Goal: Transaction & Acquisition: Purchase product/service

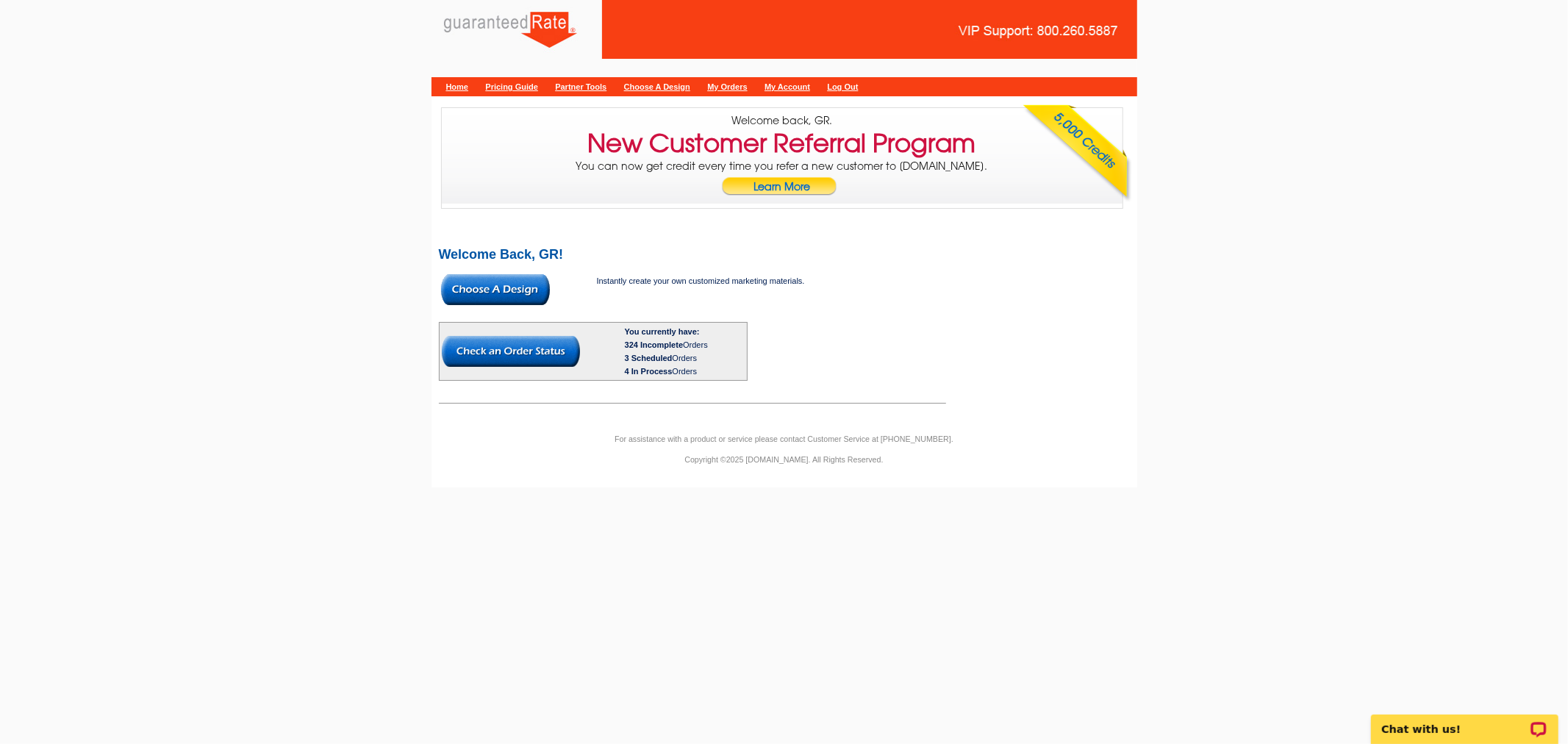
click at [506, 299] on img at bounding box center [496, 289] width 109 height 31
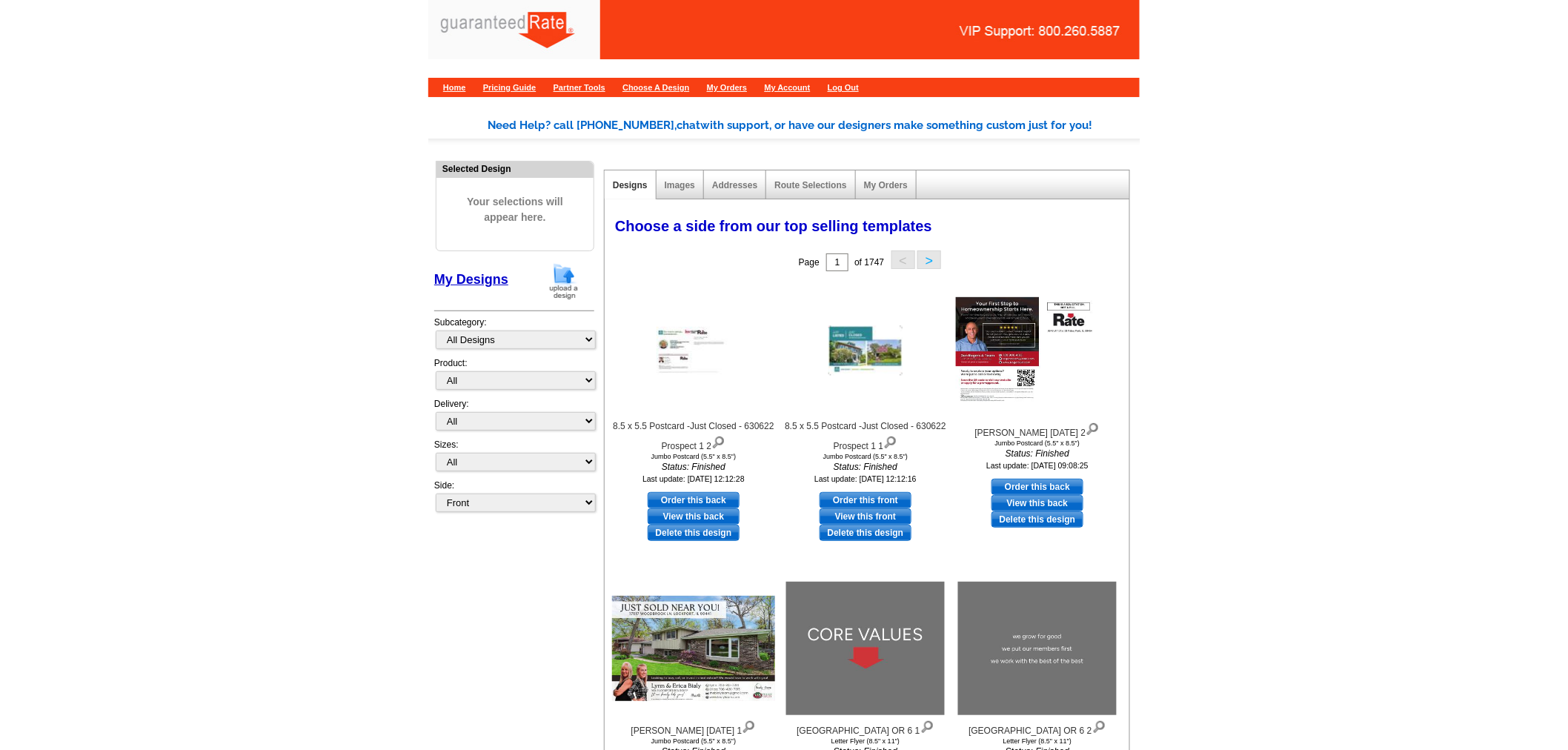
click at [563, 284] on img at bounding box center [563, 281] width 39 height 38
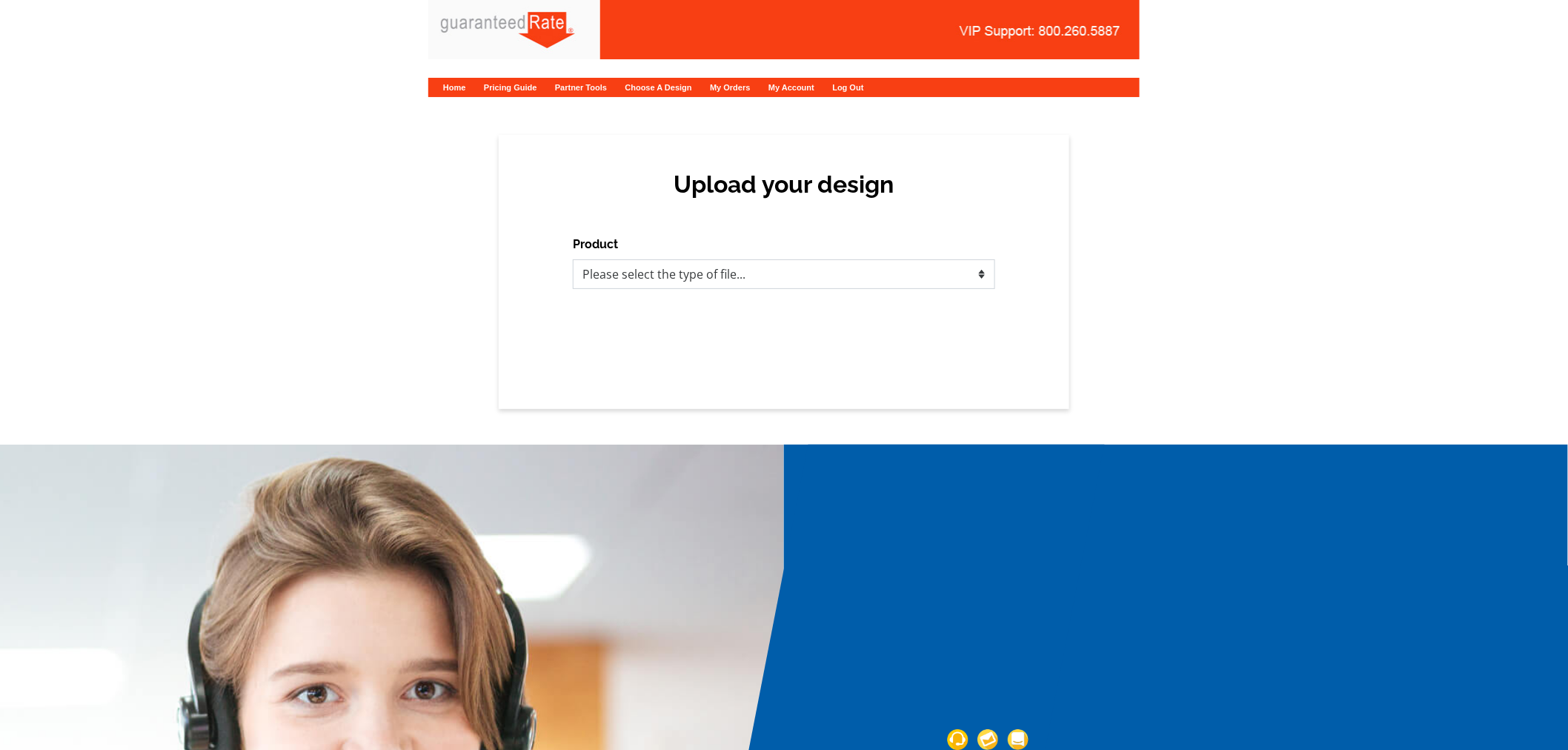
click at [645, 271] on select "Please select the type of file... Postcards Calendars Business Cards Letters an…" at bounding box center [784, 274] width 423 height 30
select select "1"
click at [572, 259] on select "Please select the type of file... Postcards Calendars Business Cards Letters an…" at bounding box center [784, 274] width 423 height 30
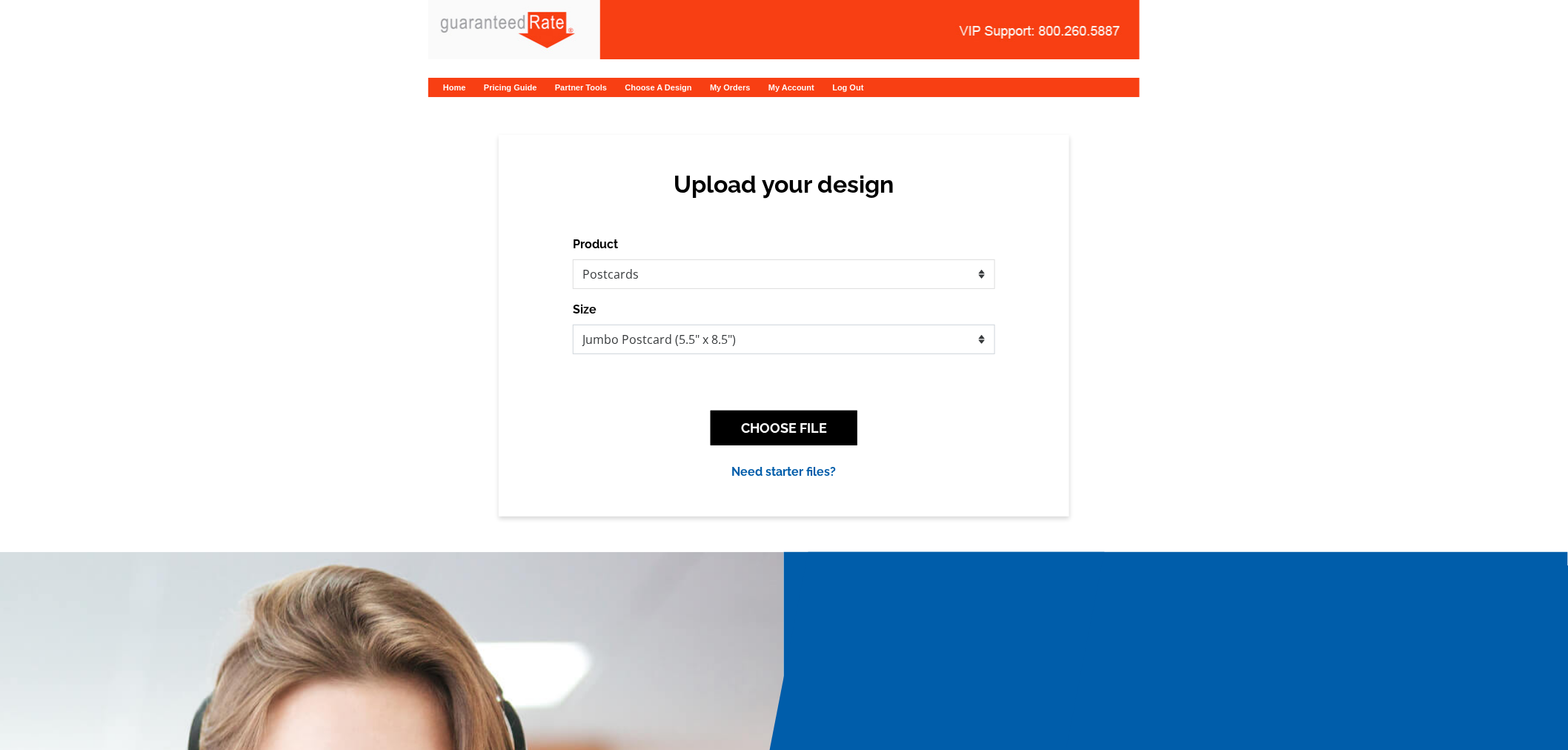
click at [728, 342] on select "Jumbo Postcard (5.5" x 8.5") Regular Postcard (4.25" x 5.6") Panoramic Postcard…" at bounding box center [784, 340] width 423 height 30
select select "1"
click at [572, 325] on select "Jumbo Postcard (5.5" x 8.5") Regular Postcard (4.25" x 5.6") Panoramic Postcard…" at bounding box center [784, 340] width 423 height 30
click at [840, 423] on button "CHOOSE FILE" at bounding box center [784, 428] width 147 height 35
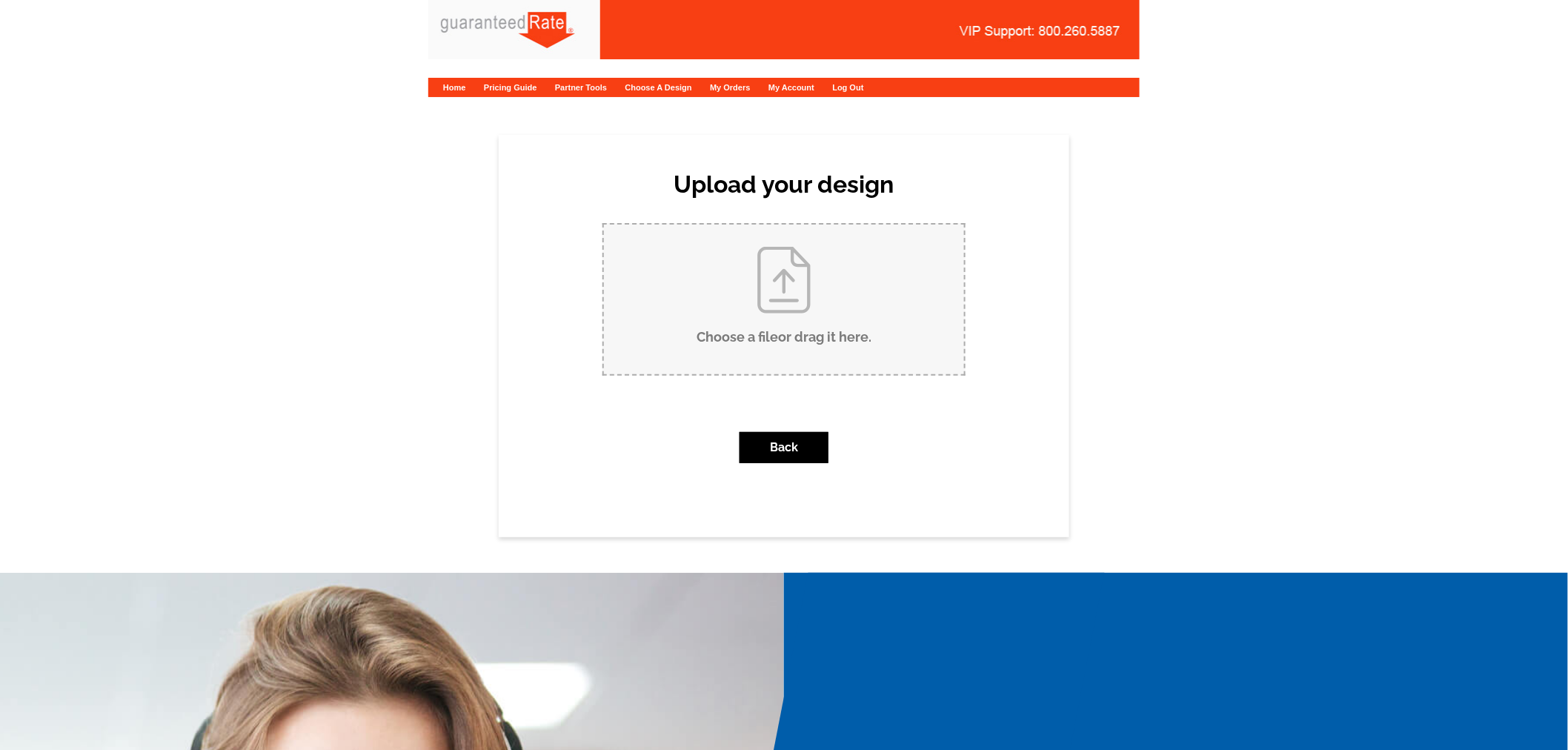
click at [794, 298] on input "Choose a file or drag it here ." at bounding box center [784, 299] width 360 height 150
type input "C:\fakepath\Ambler Postcard.pdf"
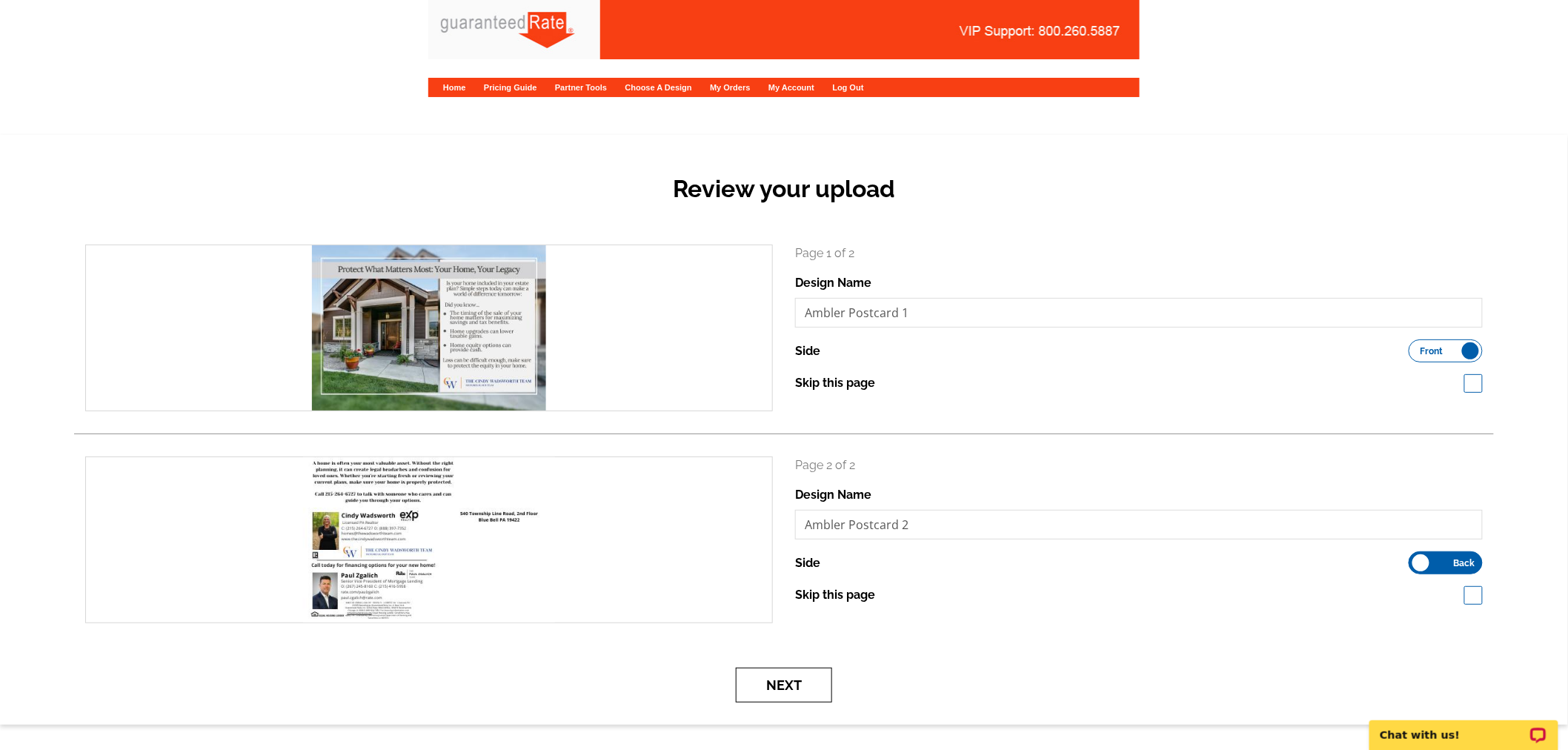
click at [757, 695] on button "Next" at bounding box center [784, 685] width 97 height 35
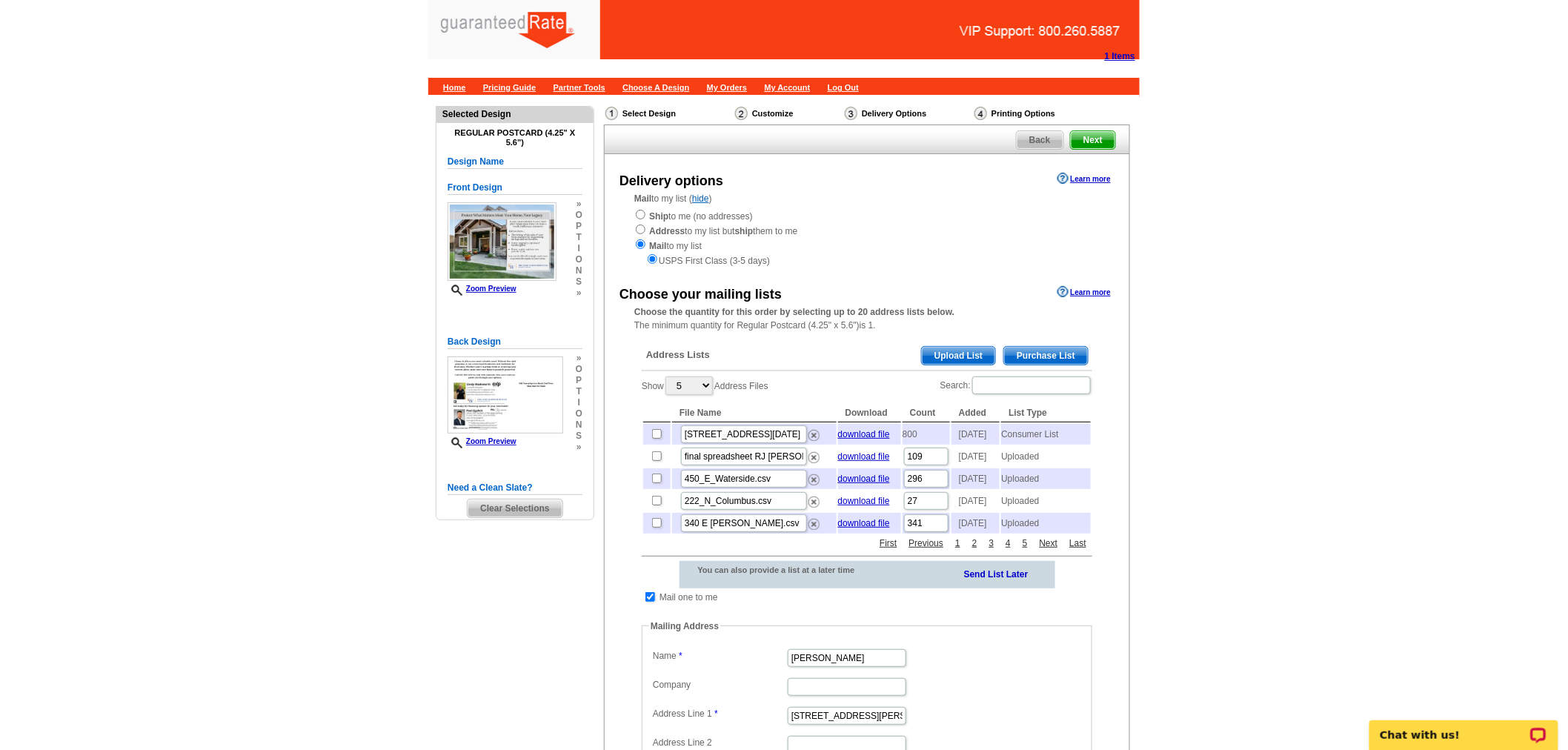
click at [664, 216] on strong "Ship" at bounding box center [658, 216] width 19 height 10
click at [645, 215] on input "radio" at bounding box center [641, 214] width 10 height 10
radio input "true"
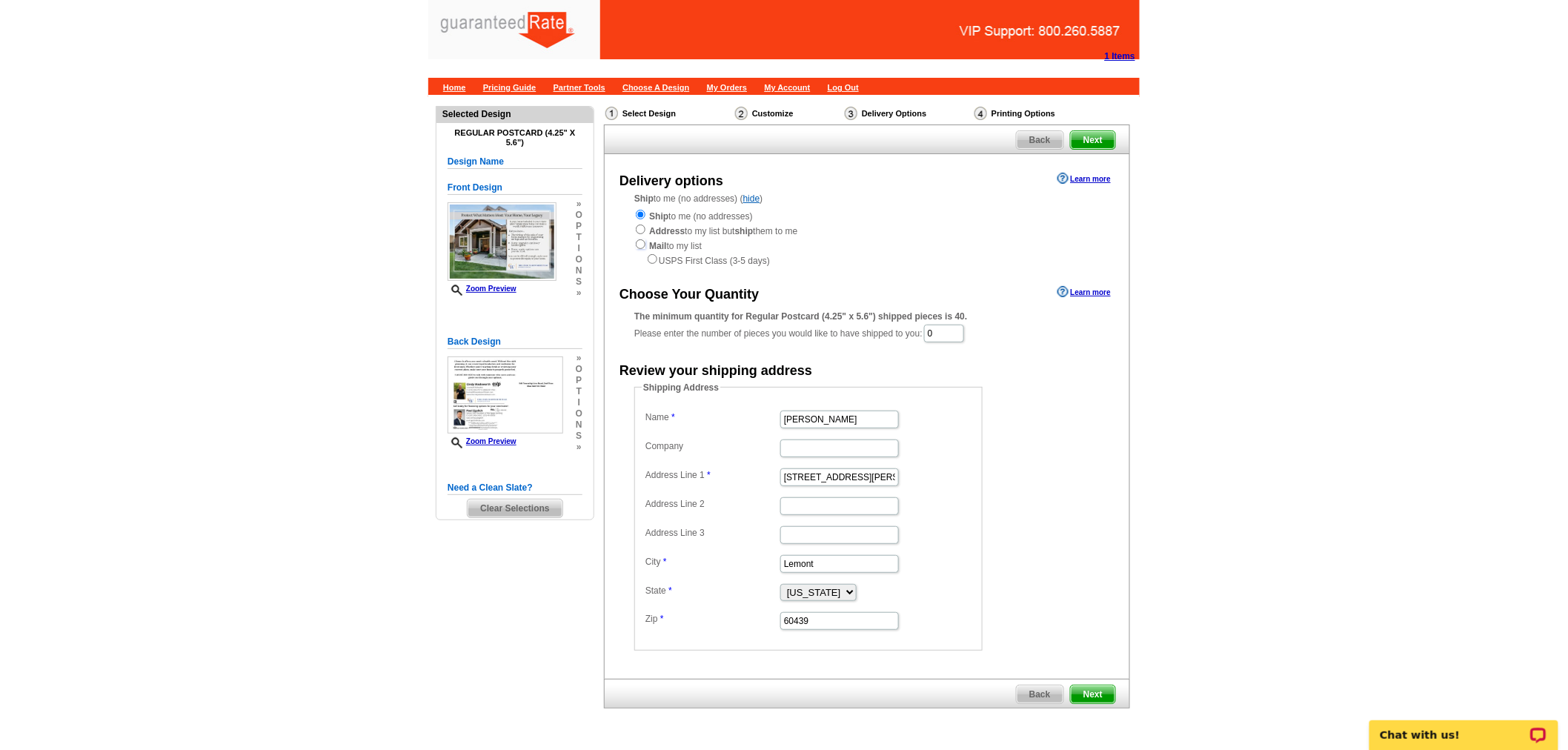
click at [638, 244] on input "radio" at bounding box center [641, 244] width 10 height 10
radio input "true"
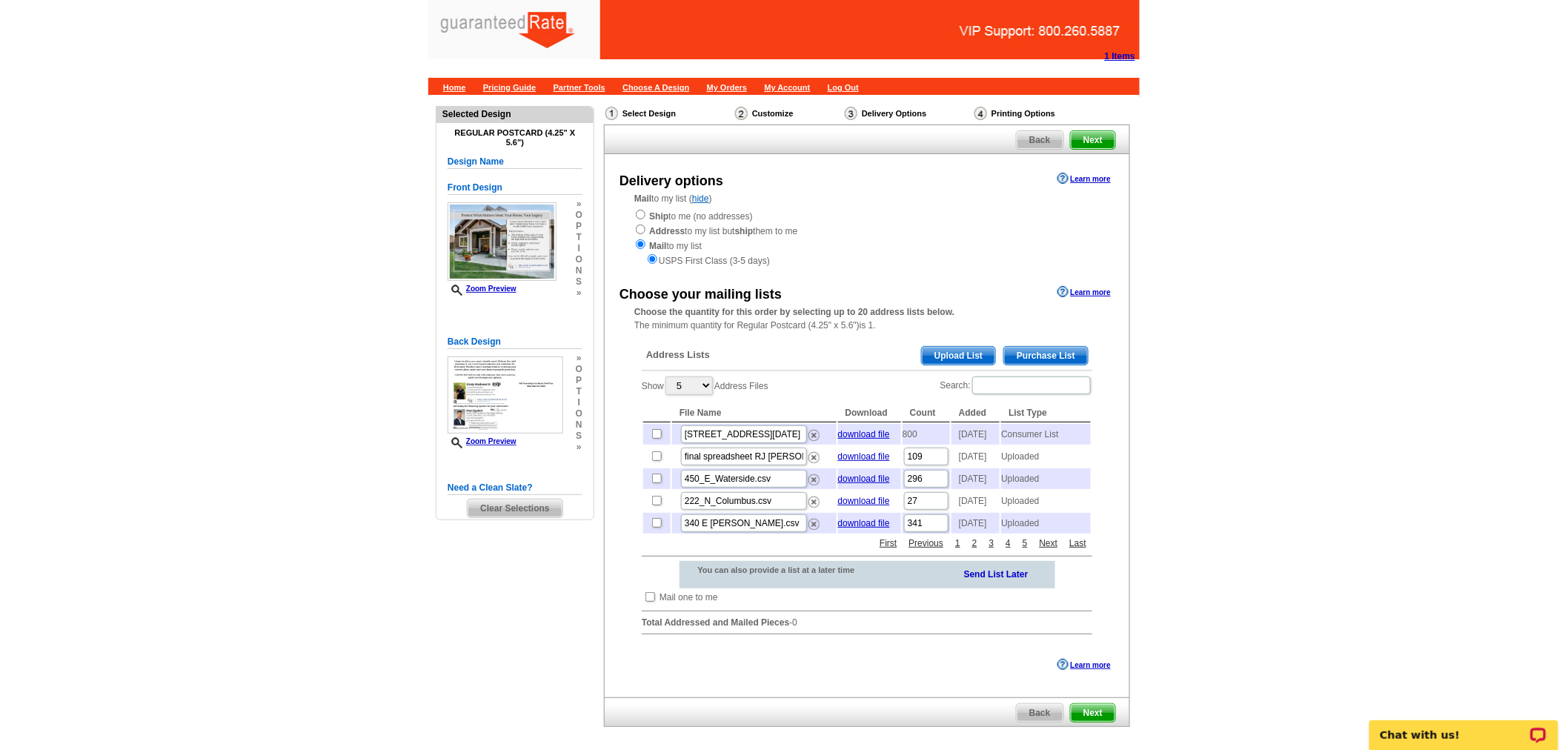
click at [976, 356] on span "Upload List" at bounding box center [959, 356] width 74 height 18
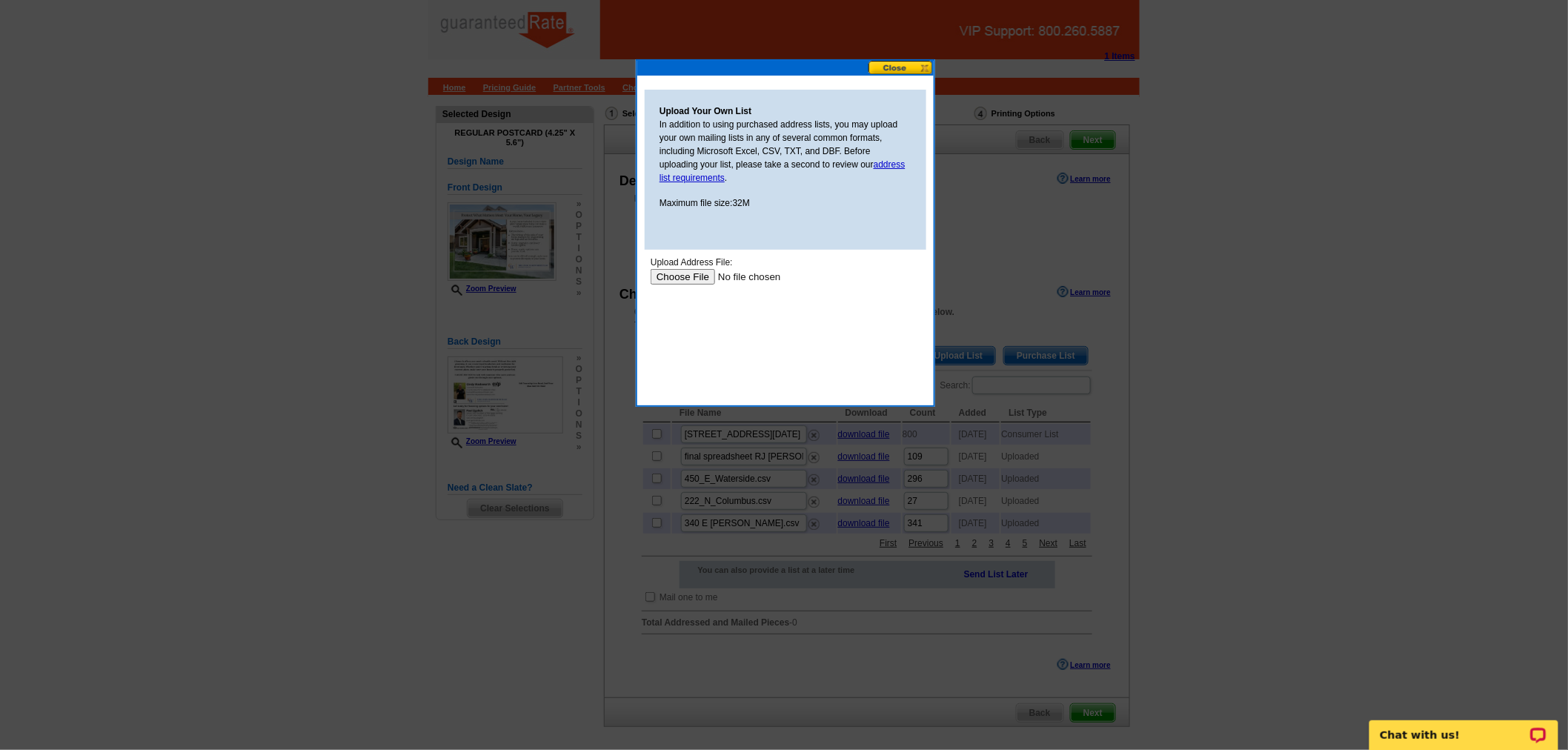
type input "C:\fakepath\Property Export Ambler+Boomers.xlsx"
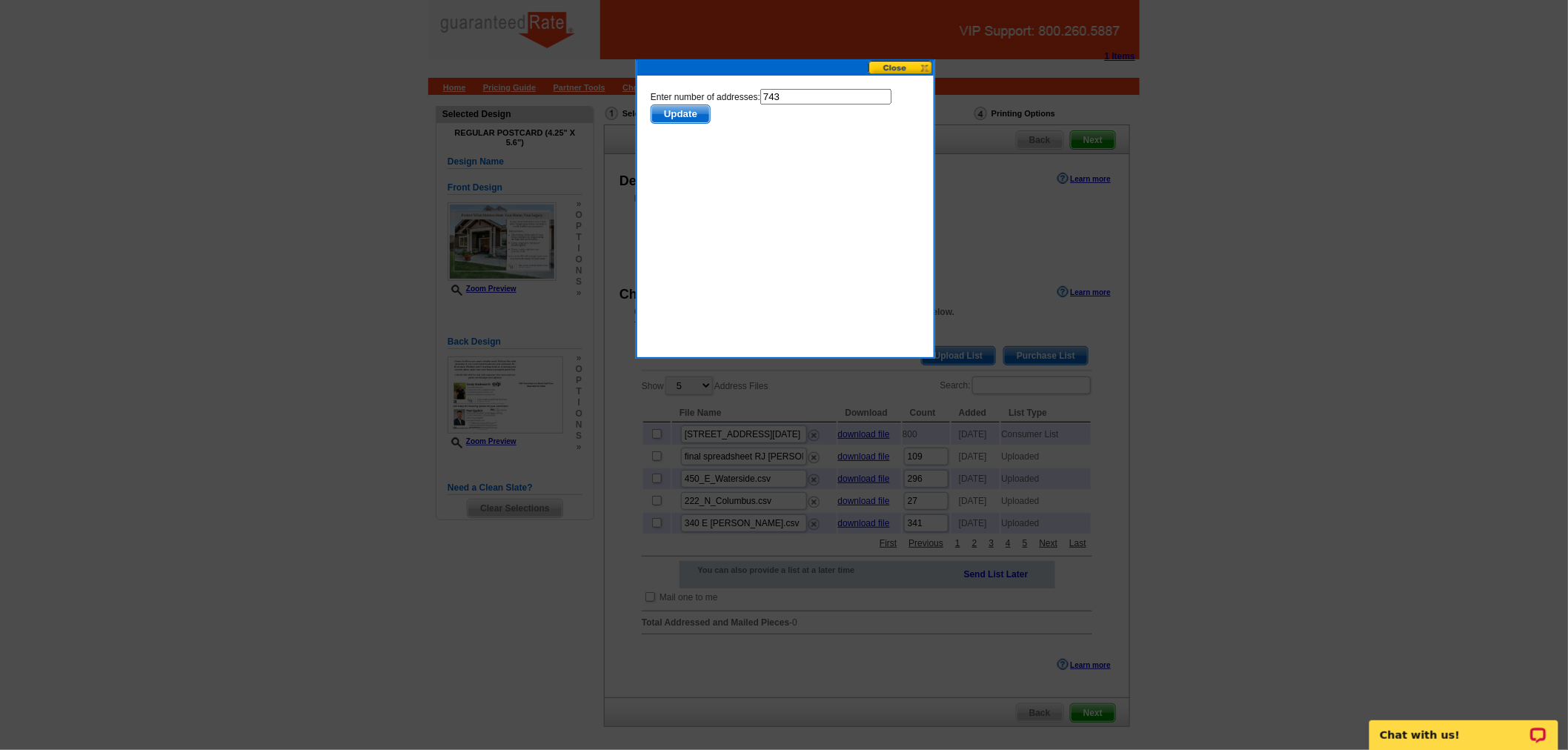
click at [812, 94] on input "743" at bounding box center [825, 96] width 132 height 16
type input "742"
click at [709, 105] on span "Update" at bounding box center [680, 114] width 59 height 18
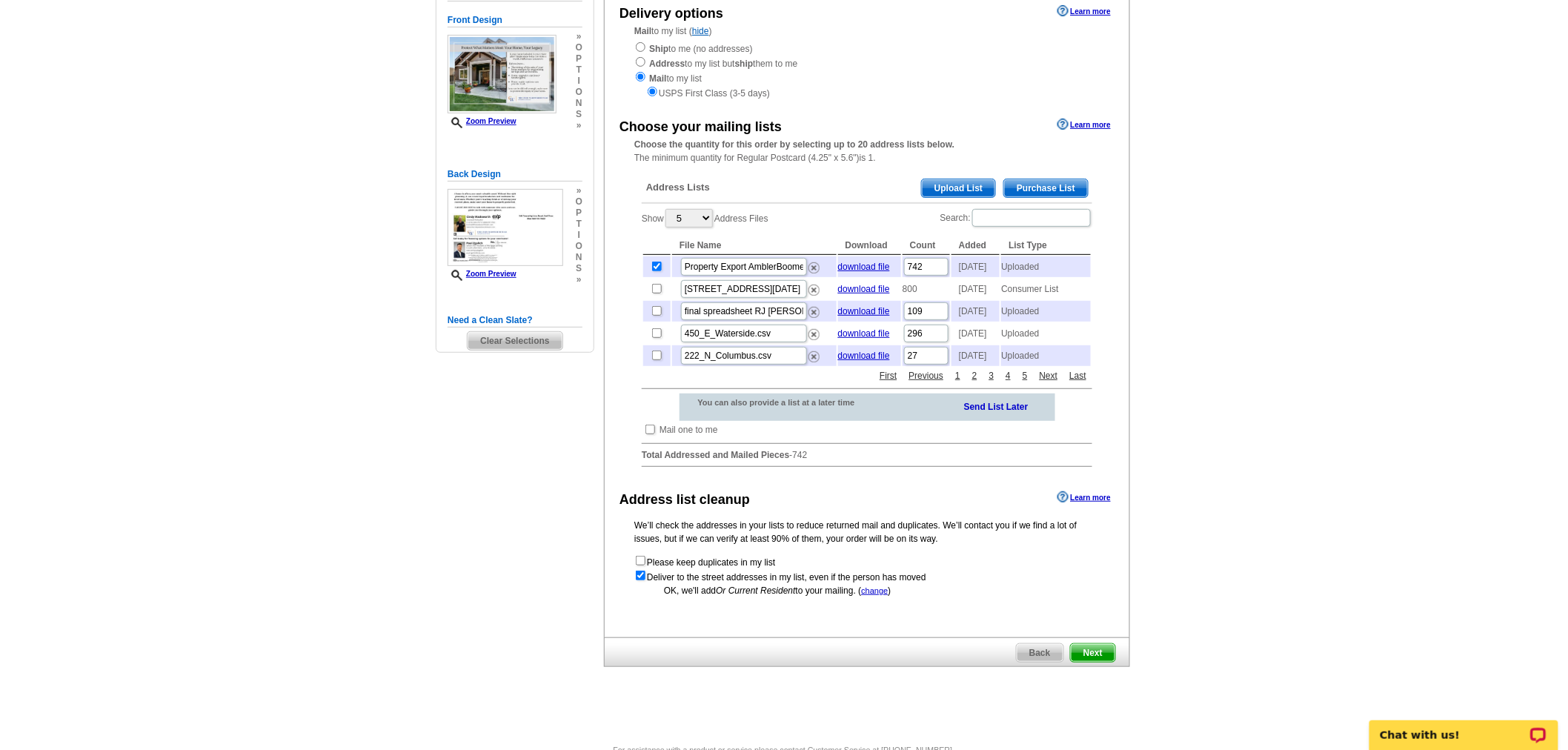
click at [1109, 662] on span "Next" at bounding box center [1093, 653] width 45 height 18
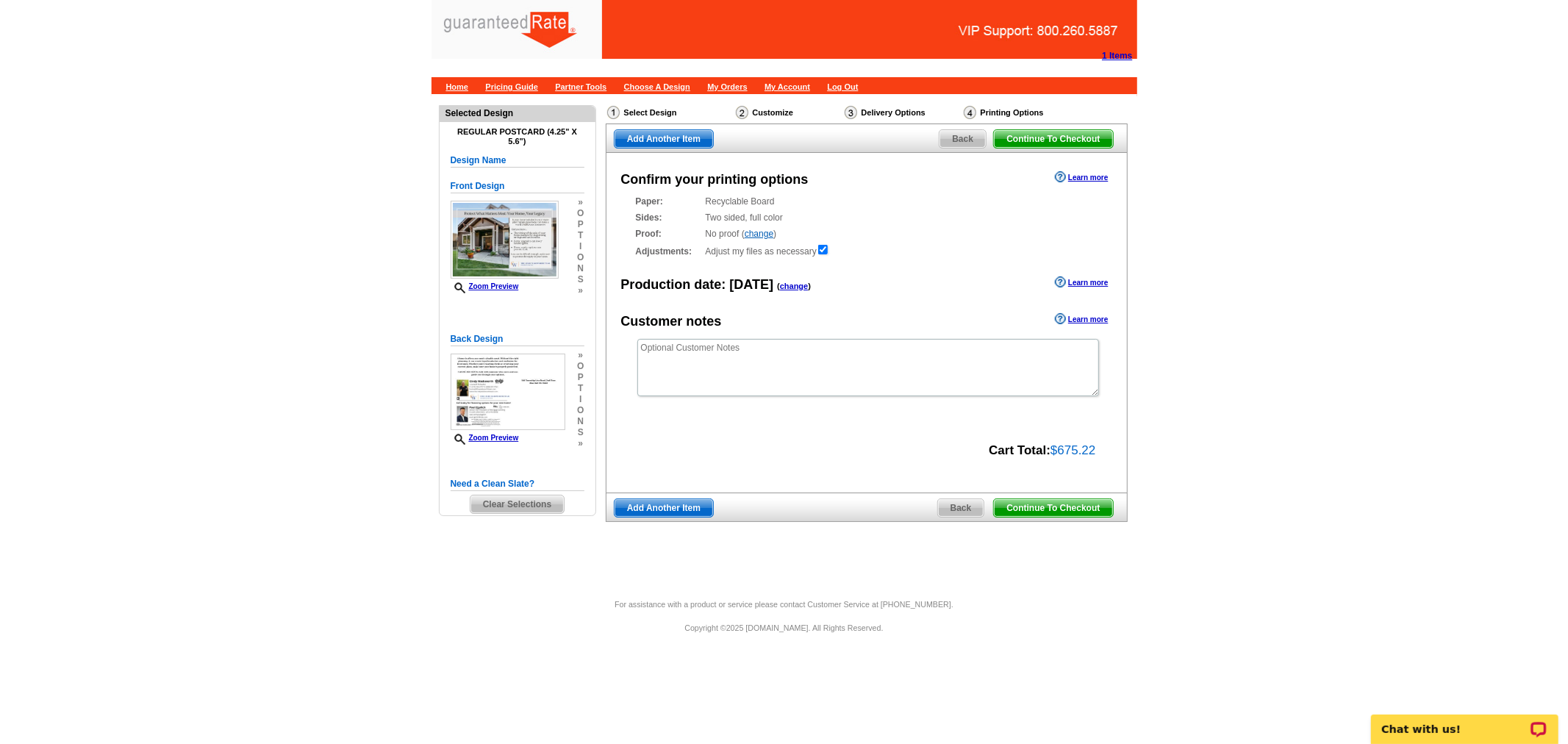
click at [1064, 504] on span "Continue To Checkout" at bounding box center [1054, 509] width 119 height 18
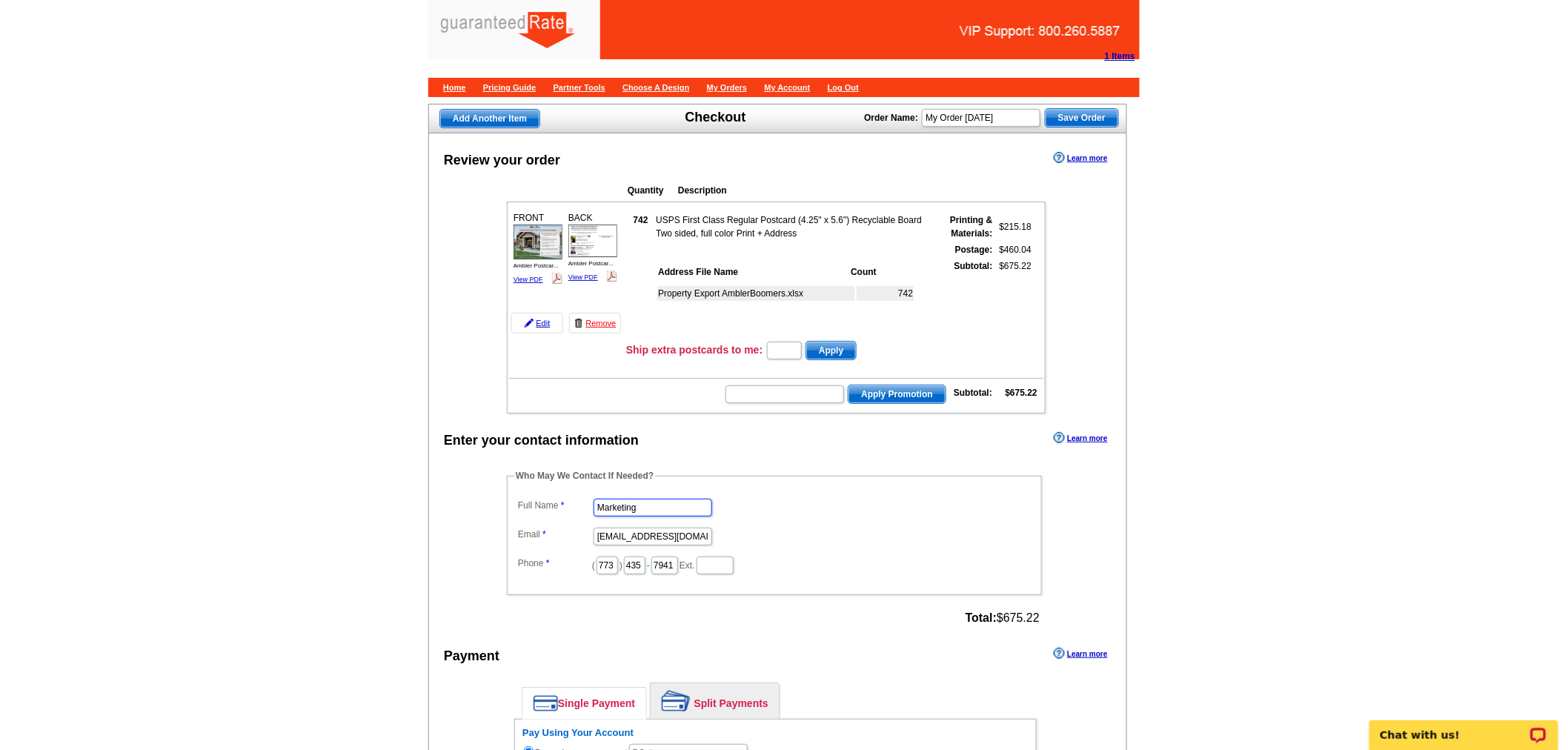
drag, startPoint x: 691, startPoint y: 498, endPoint x: 498, endPoint y: 485, distance: 193.4
click at [498, 485] on div "Who May We Contact If Needed? Full Name Marketing Email [EMAIL_ADDRESS][DOMAIN_…" at bounding box center [776, 549] width 596 height 161
type input "[PERSON_NAME]"
drag, startPoint x: 598, startPoint y: 528, endPoint x: 806, endPoint y: 539, distance: 208.3
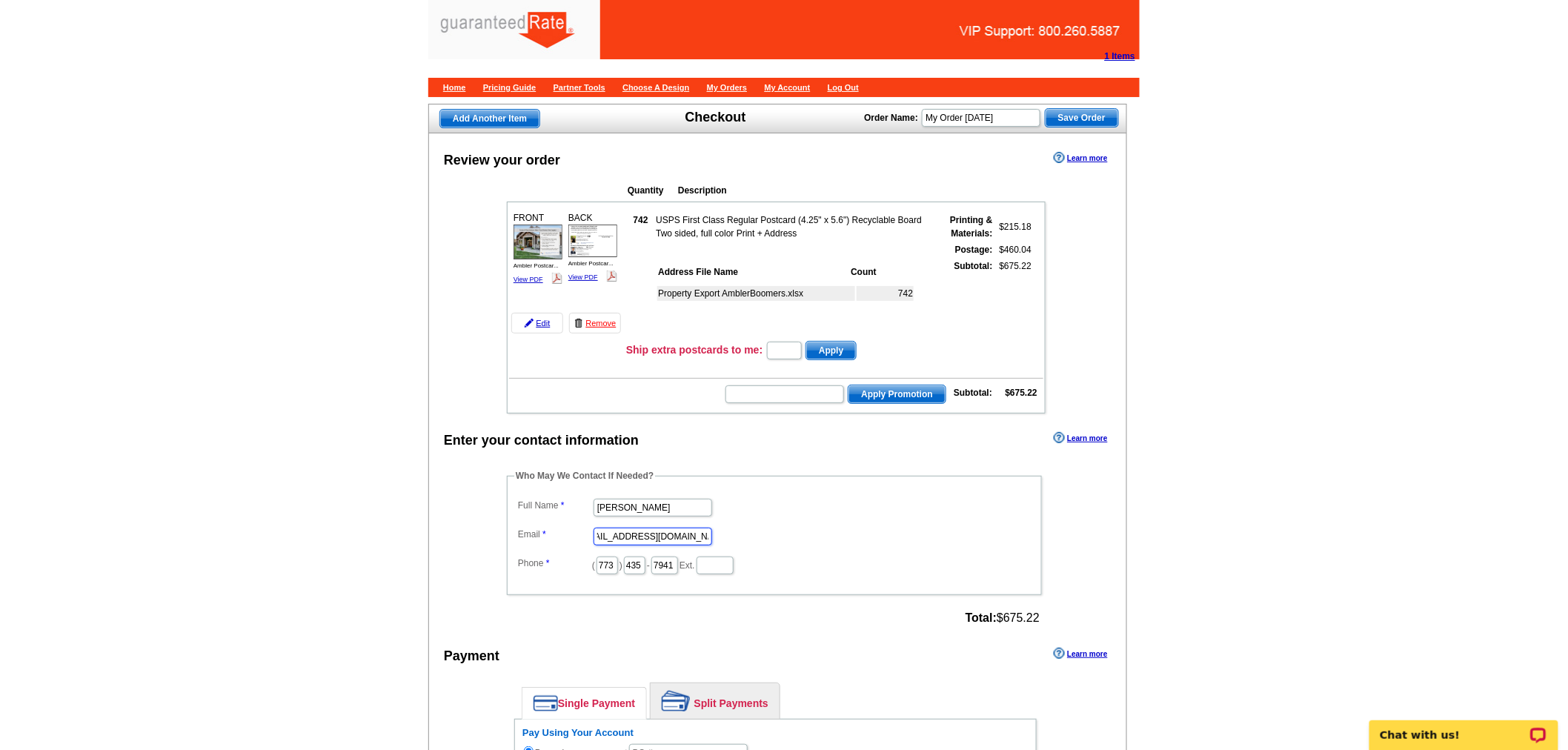
click at [806, 539] on dl "Full Name [PERSON_NAME] Email [EMAIL_ADDRESS][DOMAIN_NAME] Phone ( 773 ) 435 - …" at bounding box center [775, 535] width 520 height 81
type input "[EMAIL_ADDRESS][PERSON_NAME][DOMAIN_NAME]"
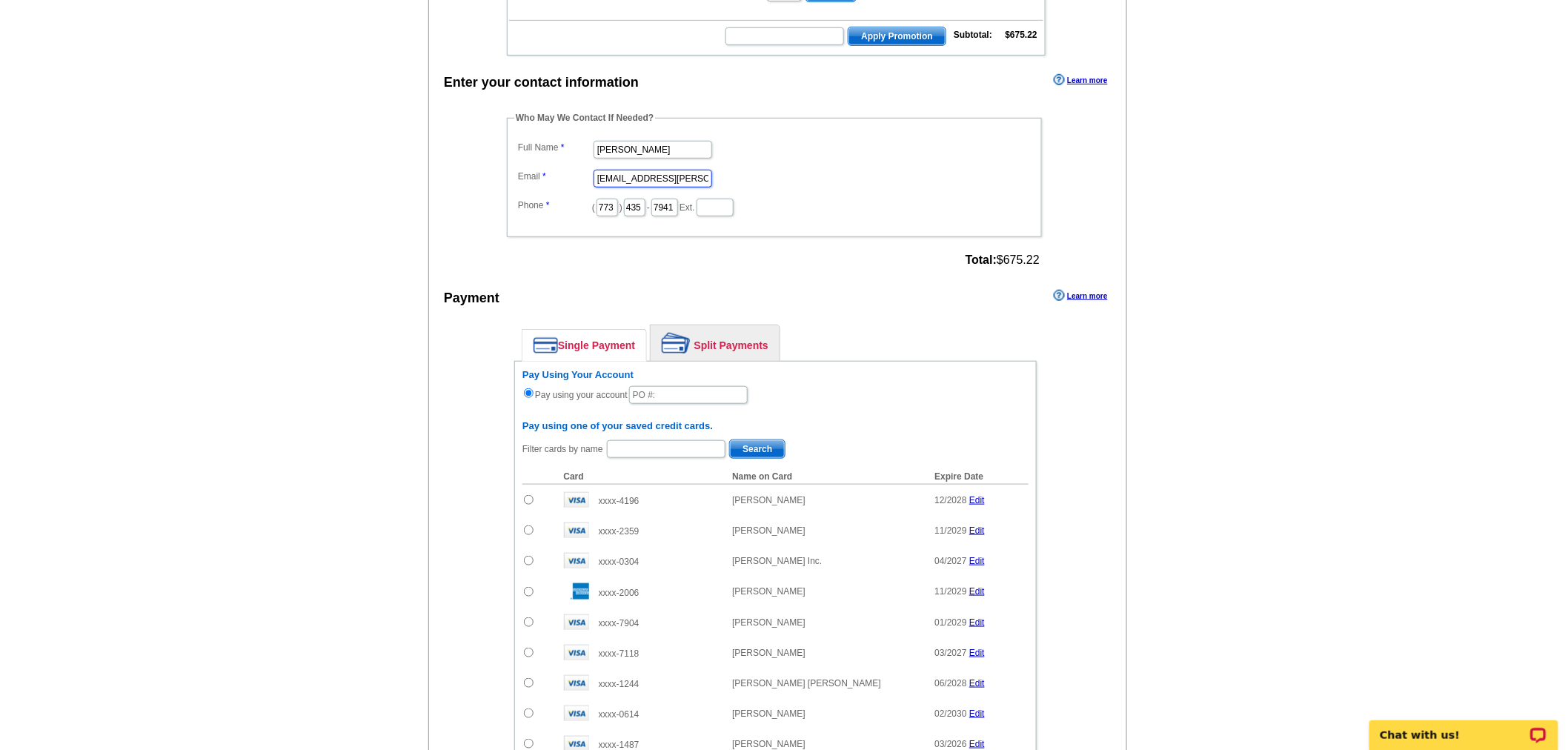
scroll to position [361, 0]
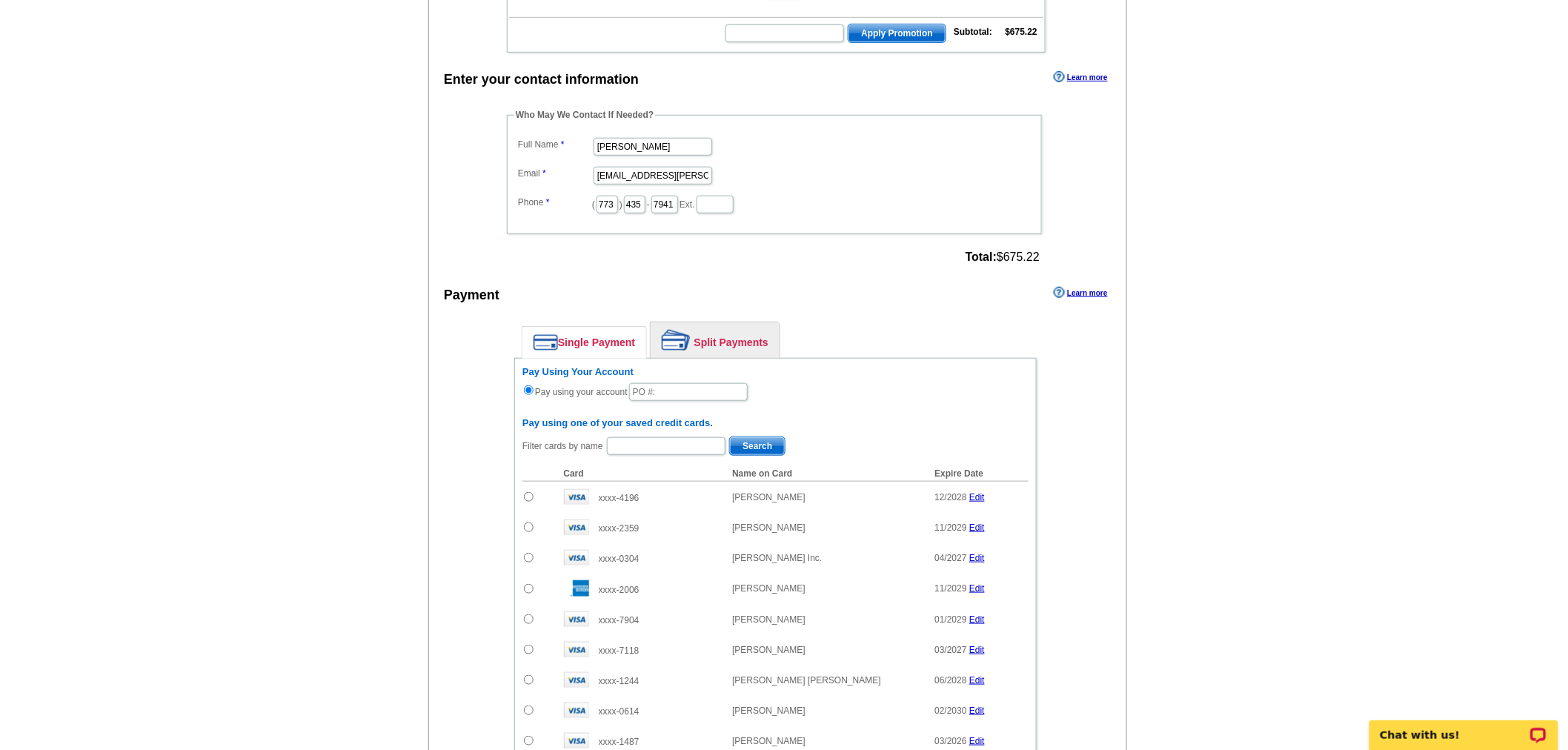
click at [749, 324] on link "Split Payments" at bounding box center [715, 340] width 129 height 36
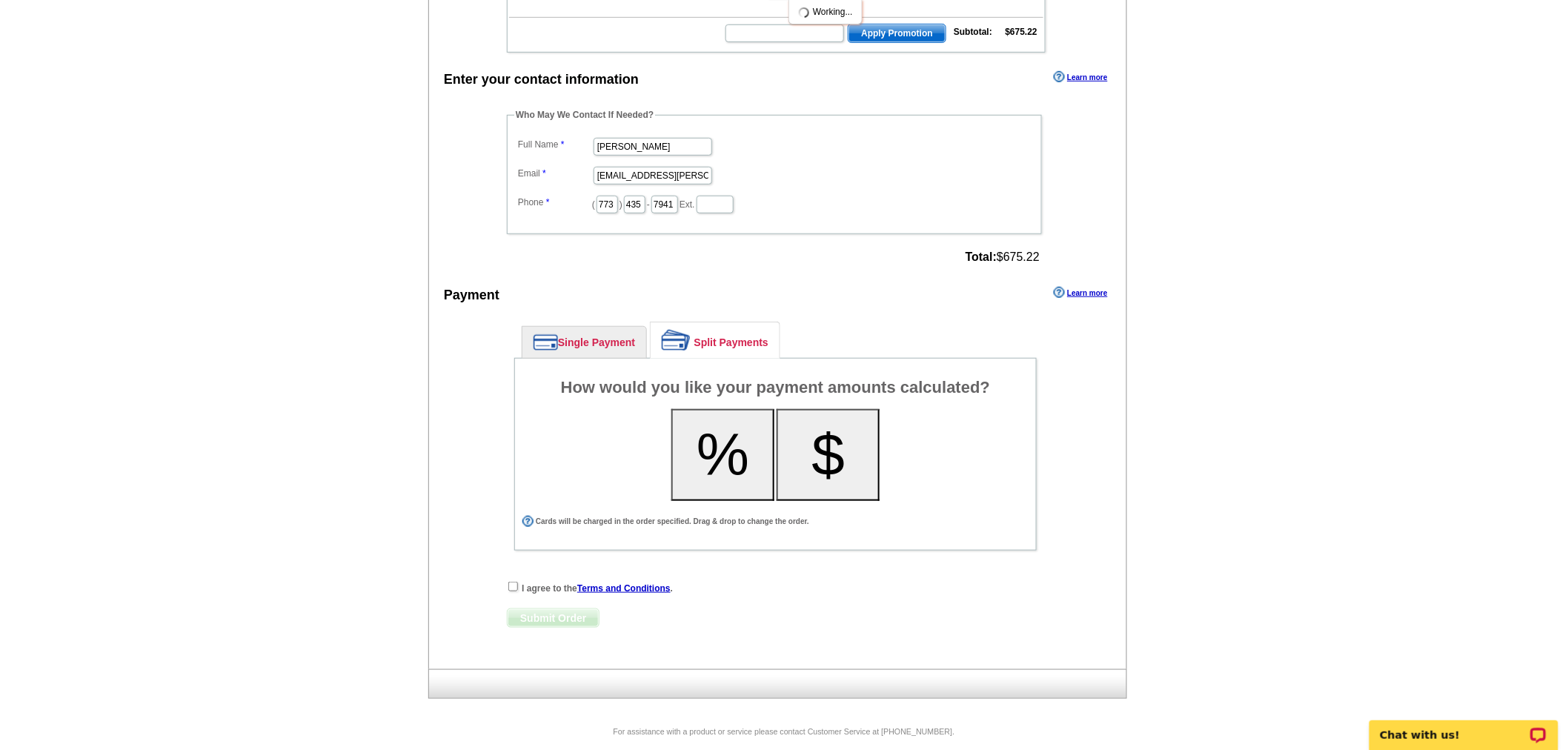
click at [740, 438] on button "%" at bounding box center [722, 455] width 103 height 92
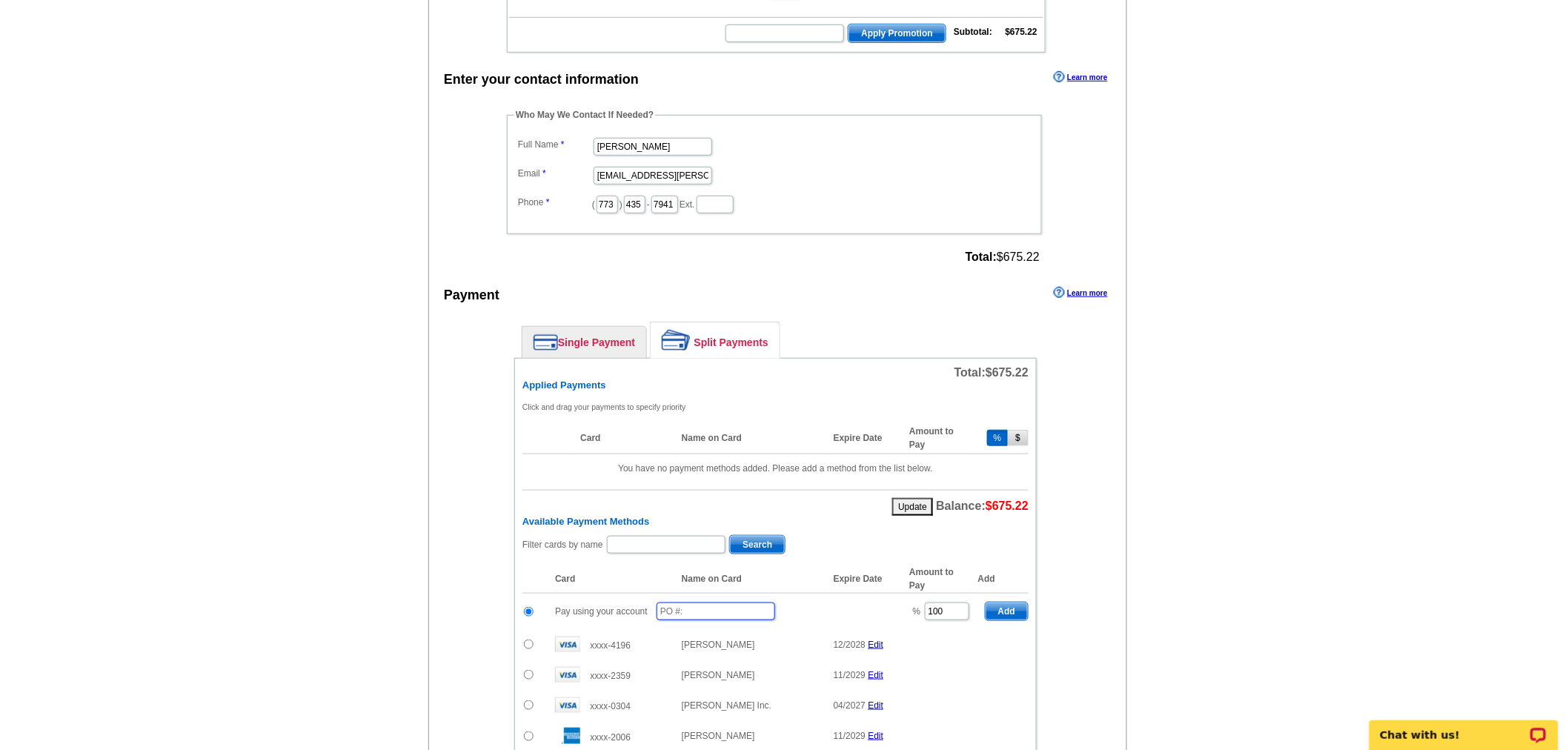
click at [719, 602] on input "text" at bounding box center [715, 611] width 119 height 18
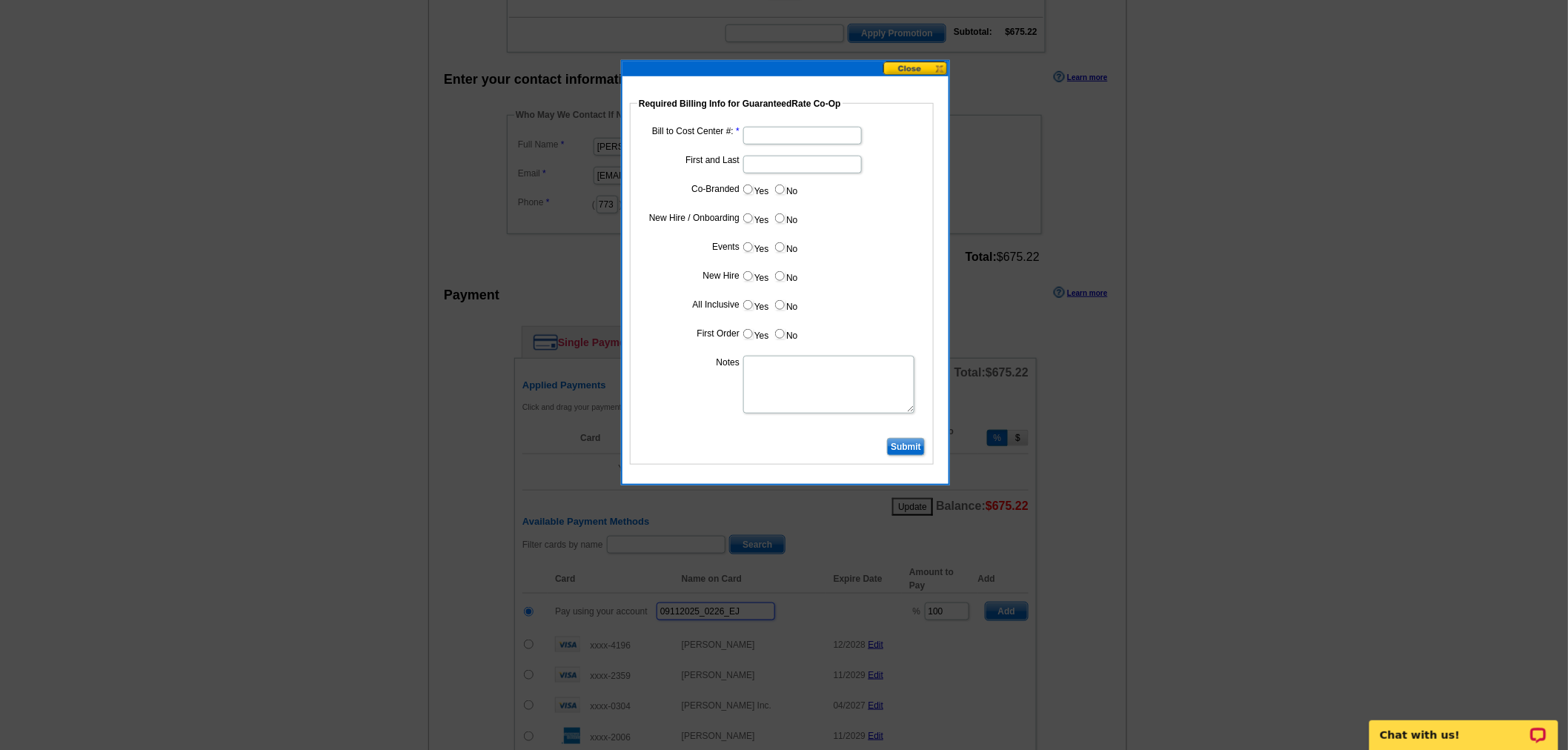
type input "09112025_0226_EJ"
click at [814, 132] on input "Bill to Cost Center #:" at bounding box center [801, 136] width 119 height 18
click at [818, 157] on input "First and Last" at bounding box center [801, 165] width 119 height 18
type input "Paul Zgalich"
click at [746, 189] on input "Yes" at bounding box center [748, 189] width 10 height 10
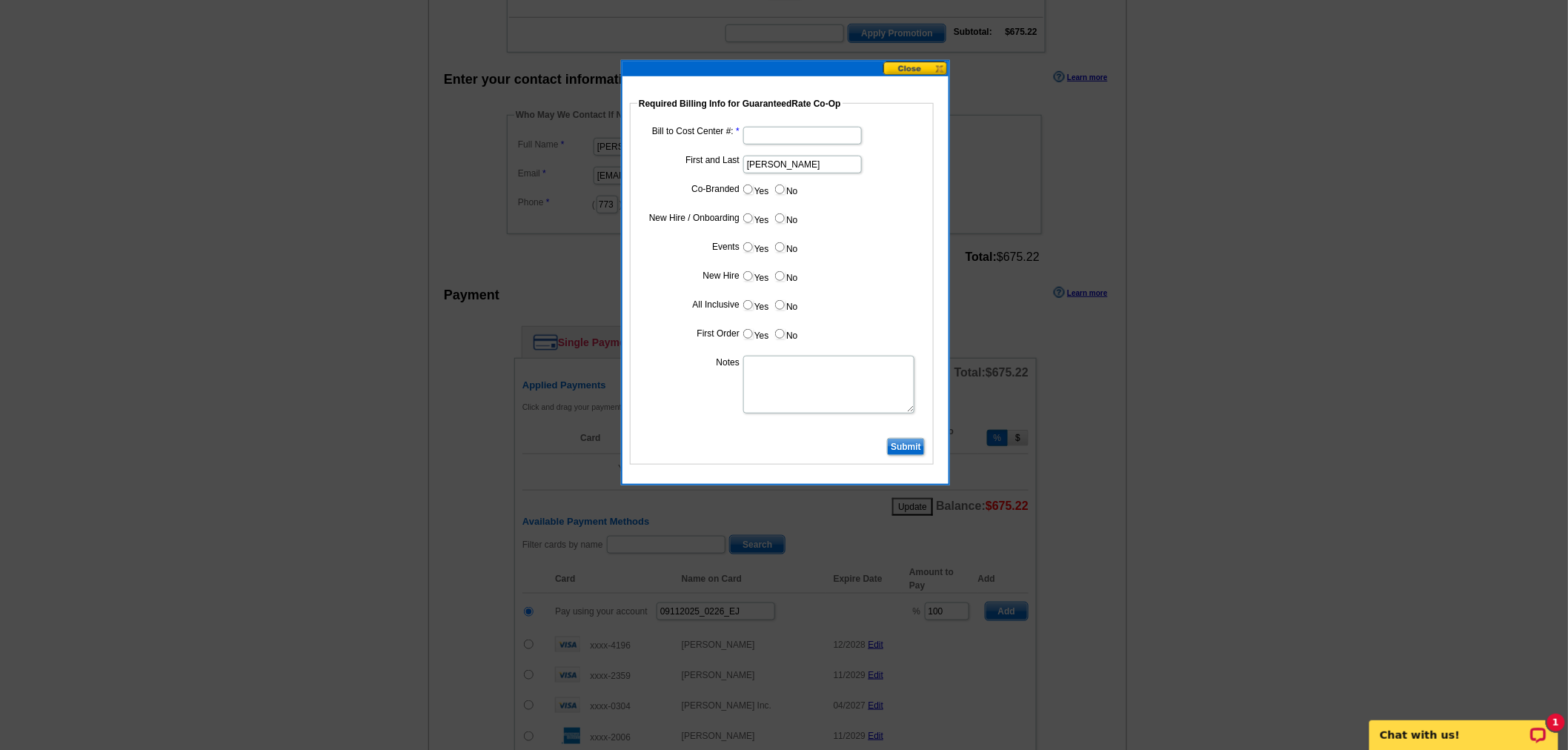
radio input "true"
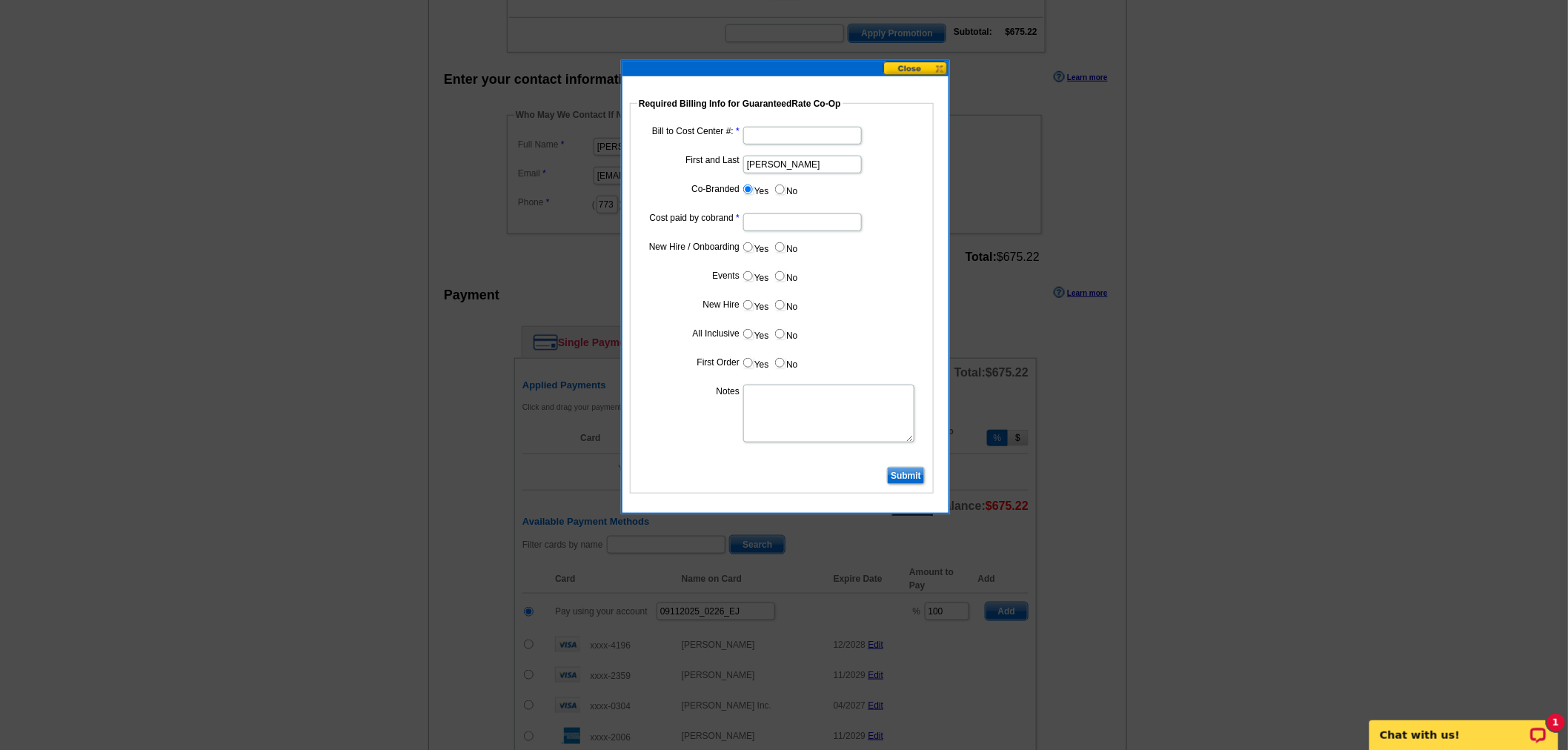
click at [752, 218] on input "Cost paid by cobrand" at bounding box center [801, 222] width 119 height 18
type input "50%"
click at [777, 246] on input "No" at bounding box center [780, 247] width 10 height 10
radio input "true"
click at [781, 272] on input "No" at bounding box center [780, 276] width 10 height 10
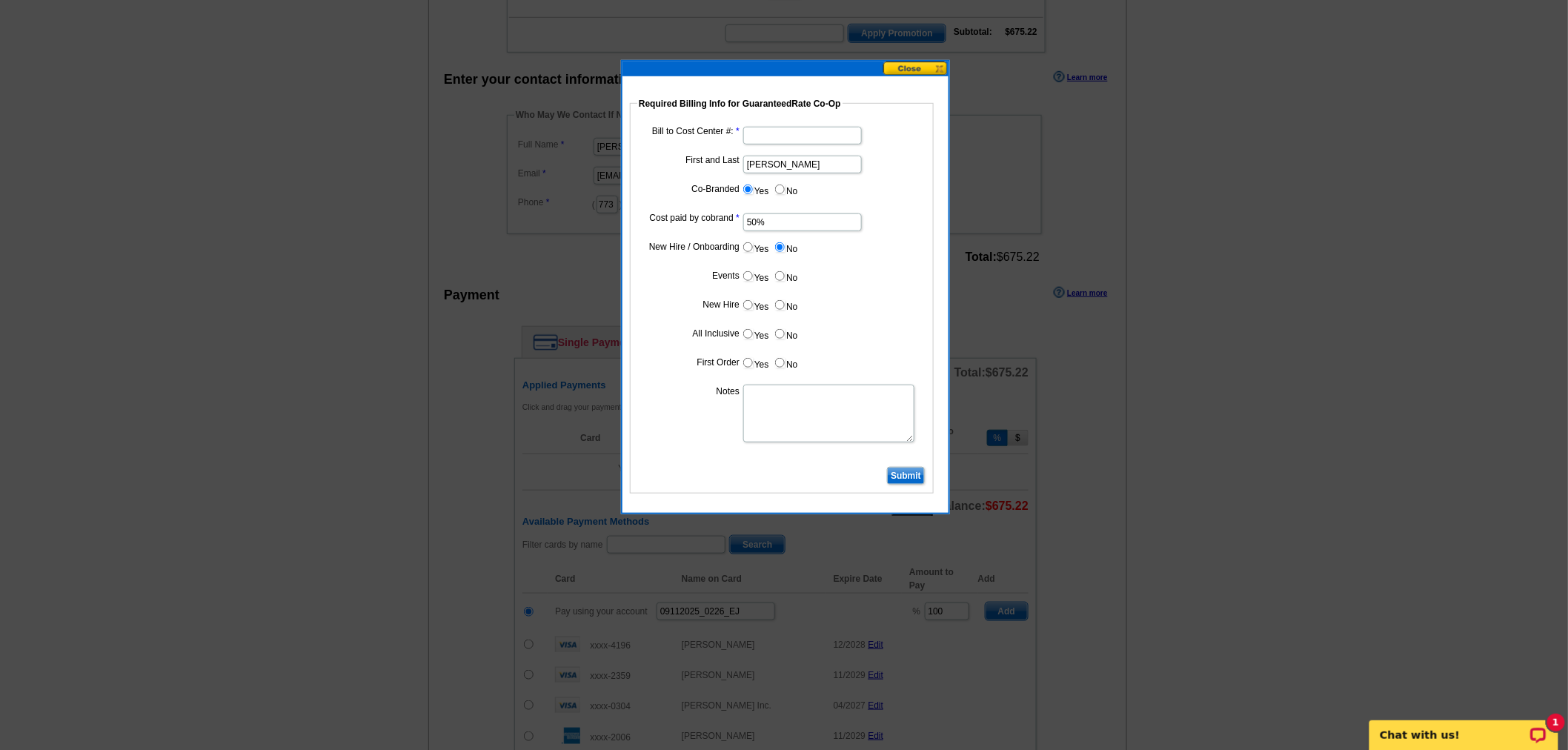
radio input "true"
click at [783, 304] on input "No" at bounding box center [780, 305] width 10 height 10
radio input "true"
click at [778, 335] on input "No" at bounding box center [780, 334] width 10 height 10
radio input "true"
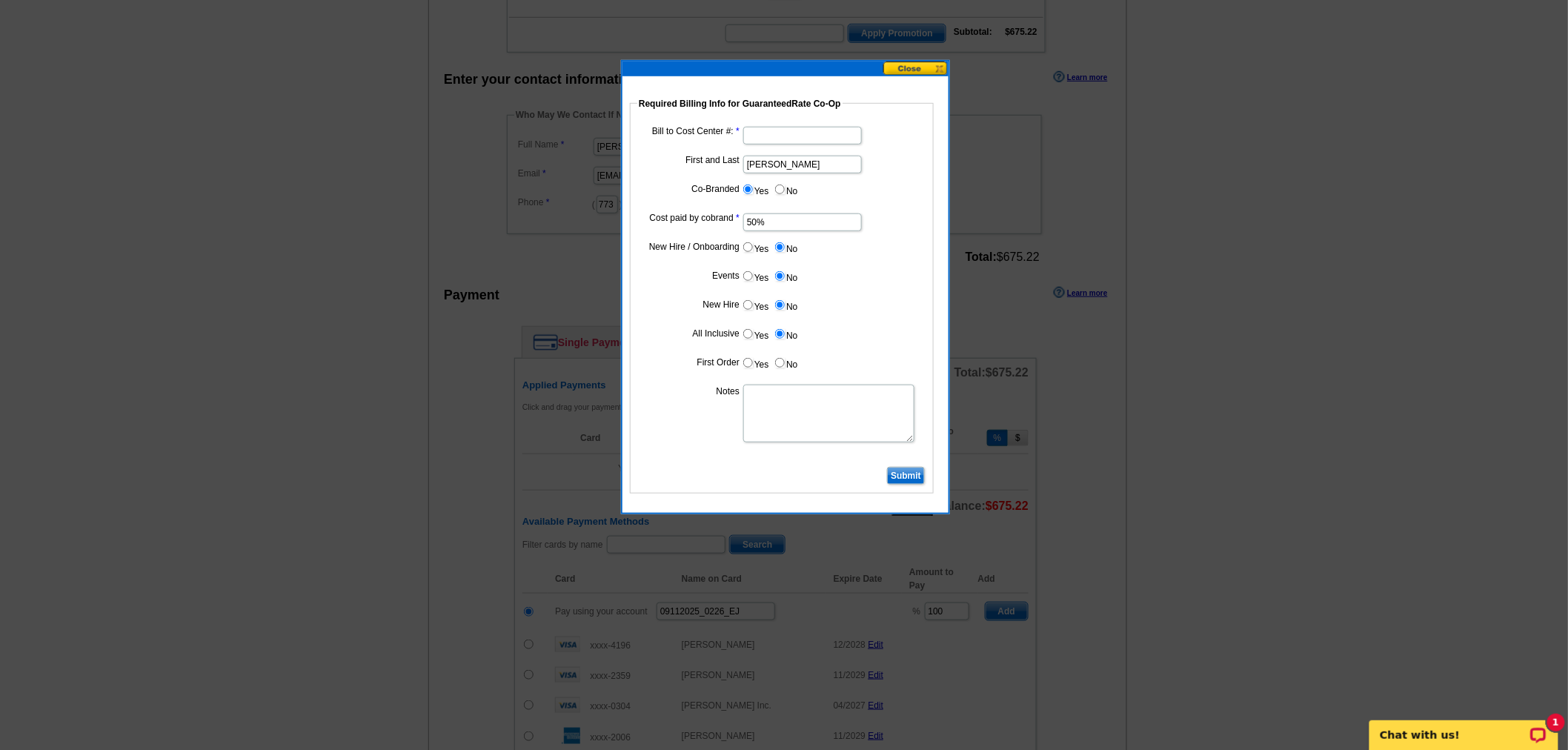
click at [779, 359] on input "No" at bounding box center [780, 363] width 10 height 10
radio input "true"
click at [781, 404] on textarea "Notes" at bounding box center [828, 414] width 171 height 58
type textarea "Bill 50% to VP Paul Zgalich CC: 1241"
click at [812, 136] on input "Bill to Cost Center #:" at bounding box center [801, 136] width 119 height 18
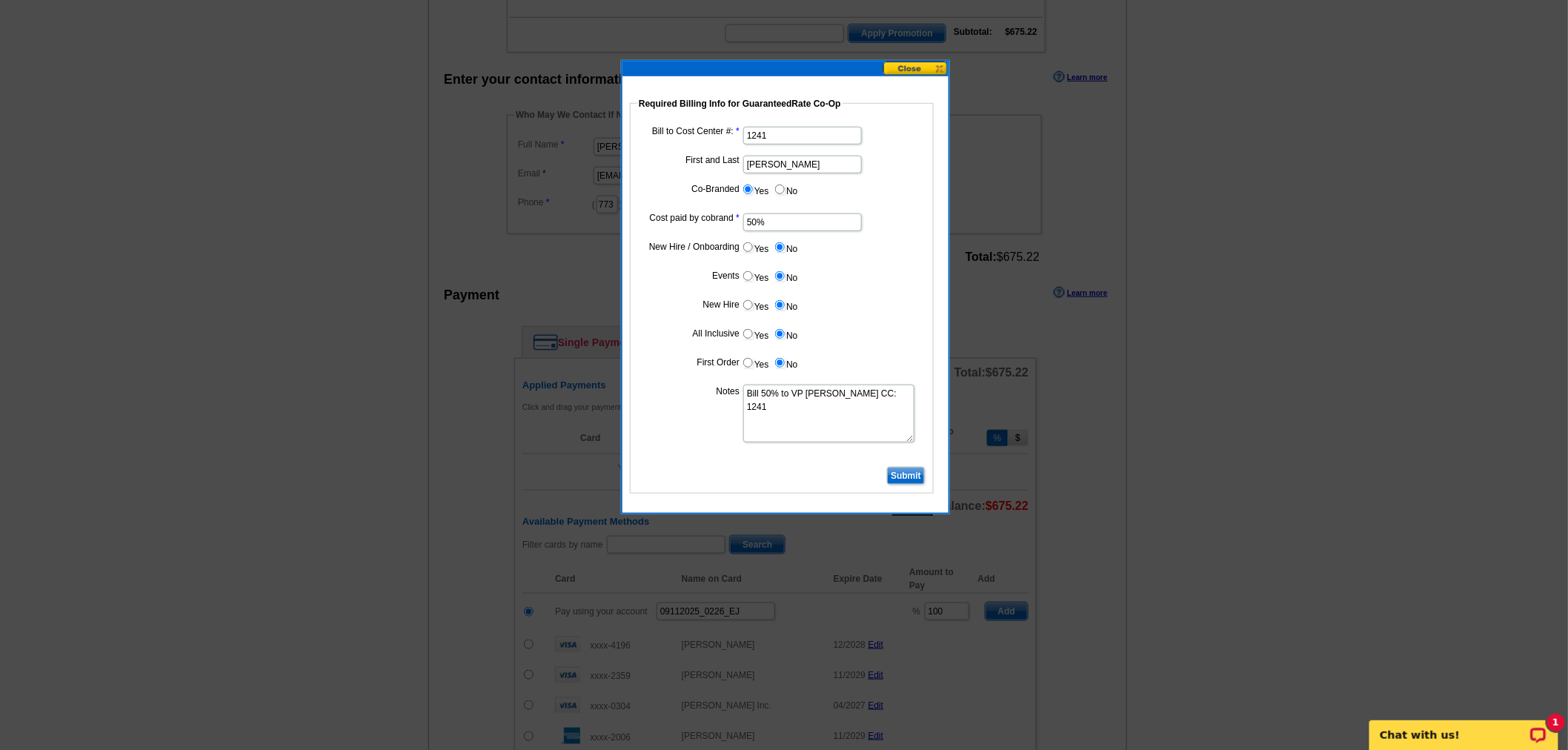
type input "1241"
click at [904, 477] on input "Submit" at bounding box center [906, 476] width 38 height 18
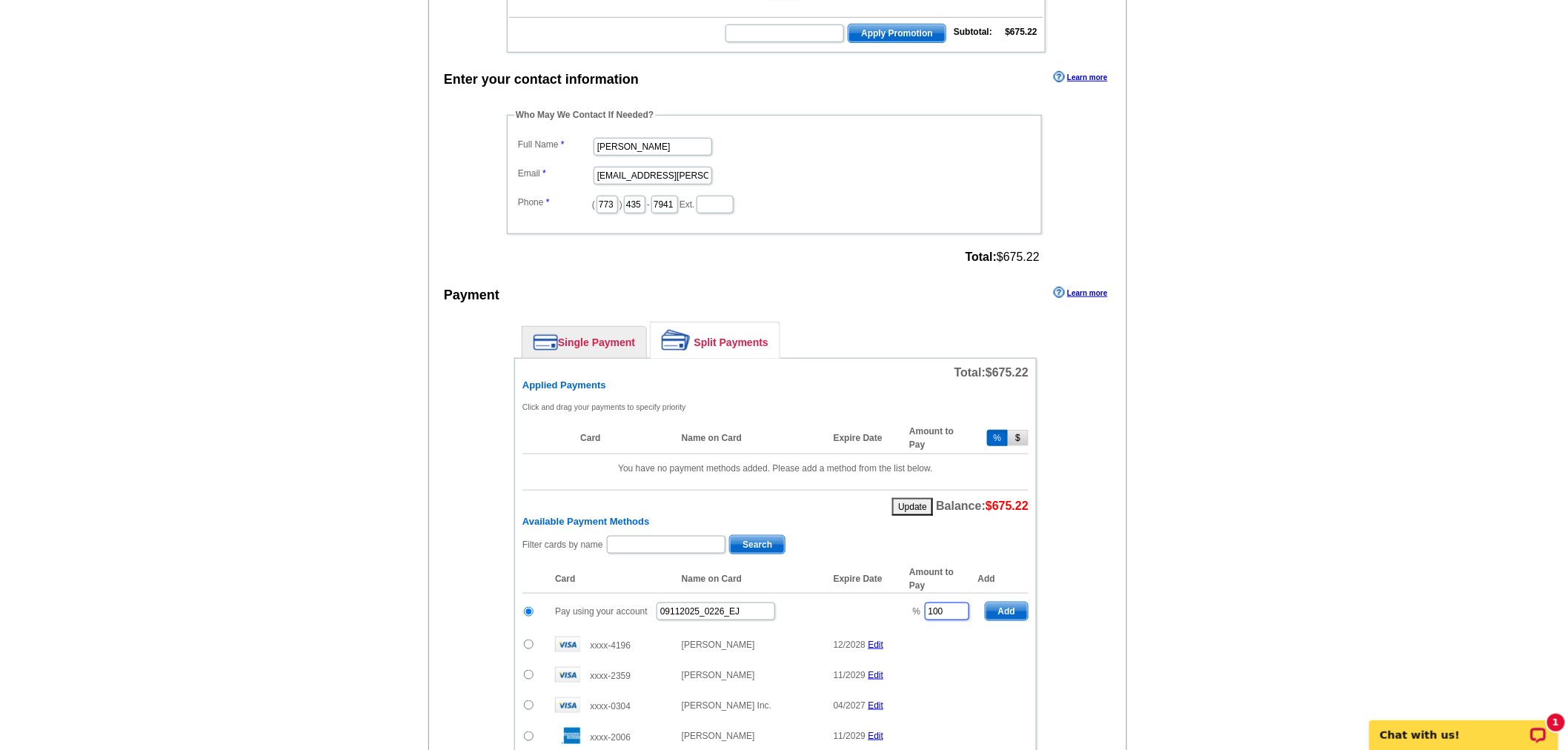
click at [959, 605] on input "100" at bounding box center [946, 611] width 45 height 18
type input "1"
click at [959, 605] on input "5" at bounding box center [946, 611] width 45 height 18
click at [1003, 602] on span "Add" at bounding box center [1006, 611] width 42 height 18
type input "100"
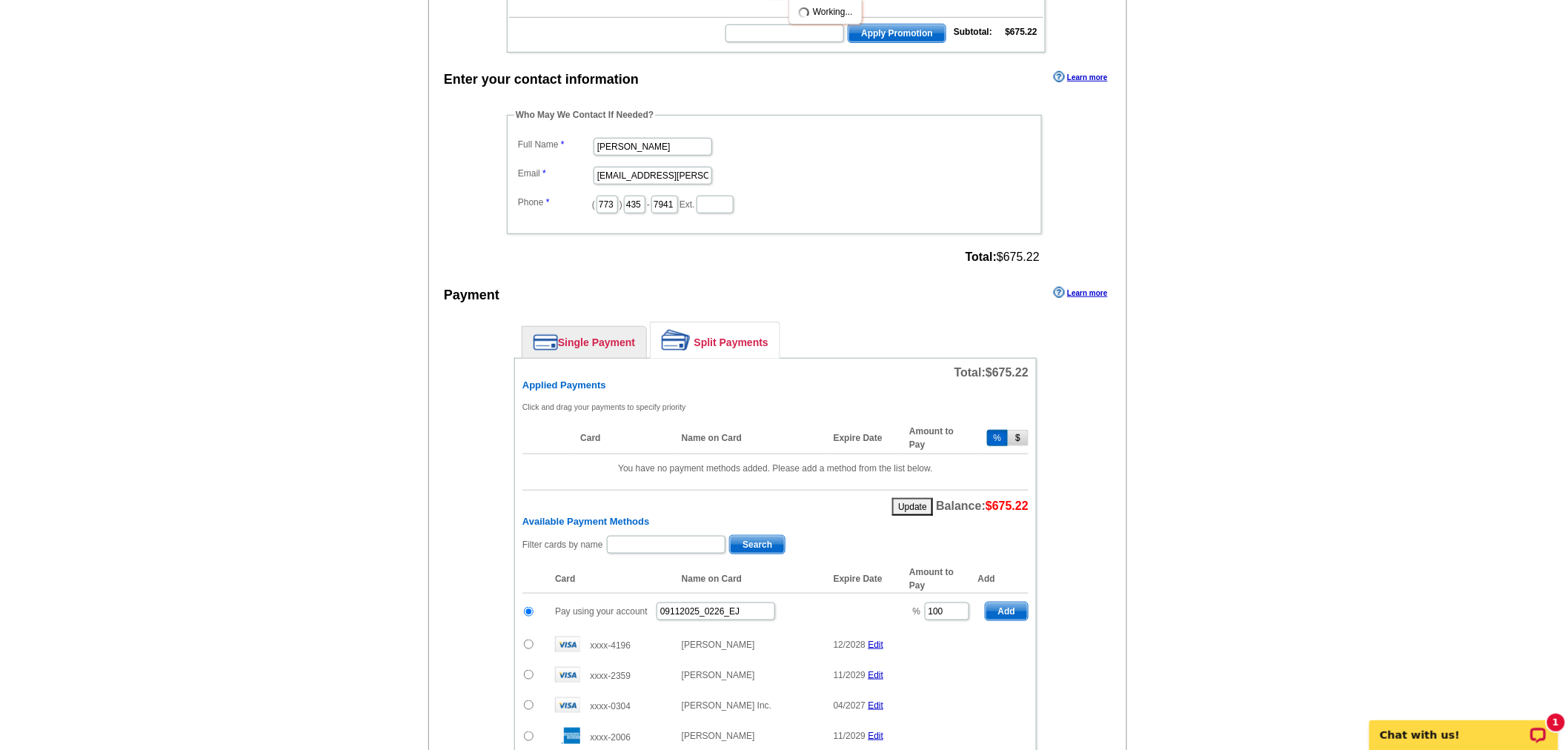
radio input "false"
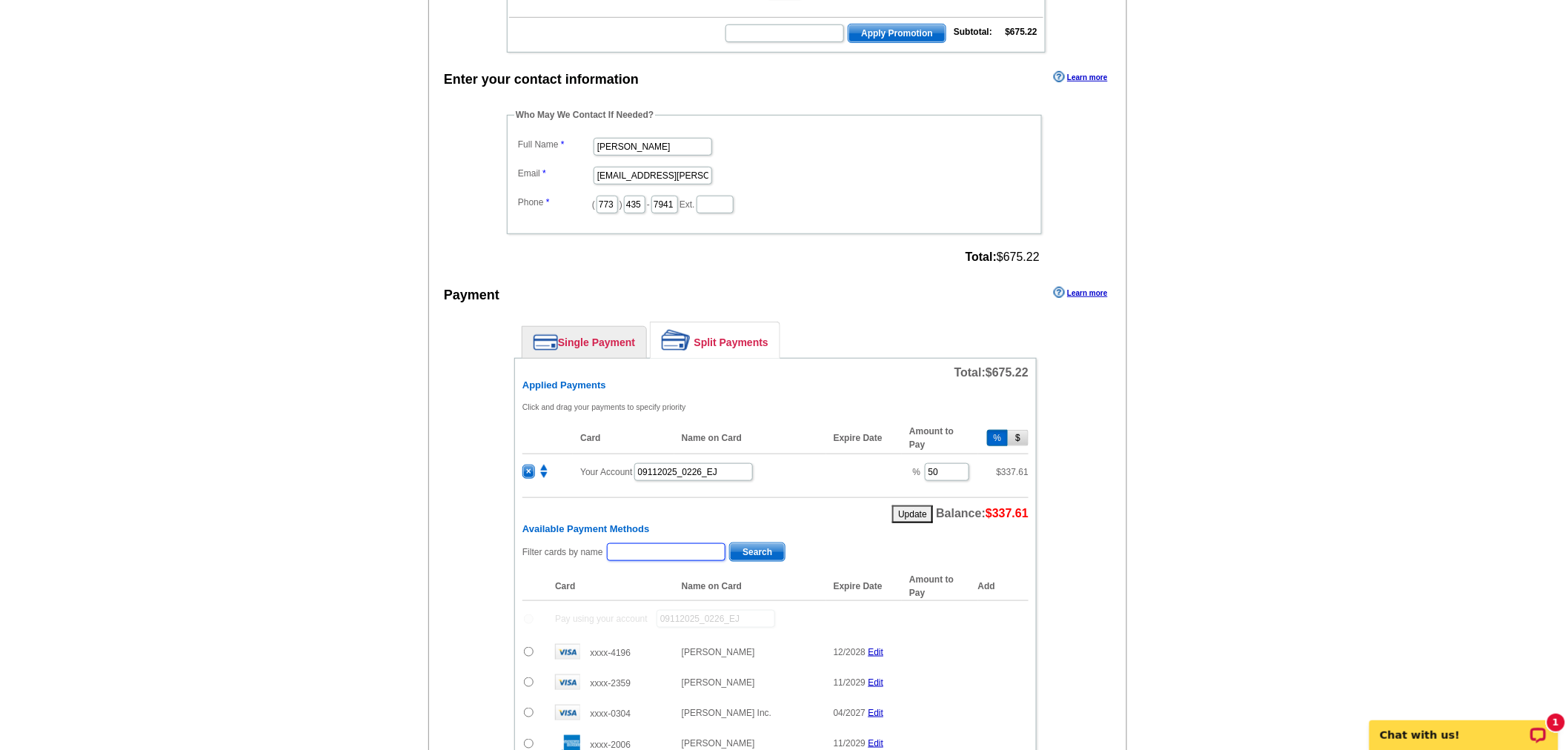
click at [655, 544] on input "text" at bounding box center [666, 553] width 119 height 18
type input "wadsworth"
click at [749, 544] on span "Search" at bounding box center [757, 553] width 55 height 18
click at [527, 611] on input "radio" at bounding box center [528, 616] width 10 height 10
radio input "true"
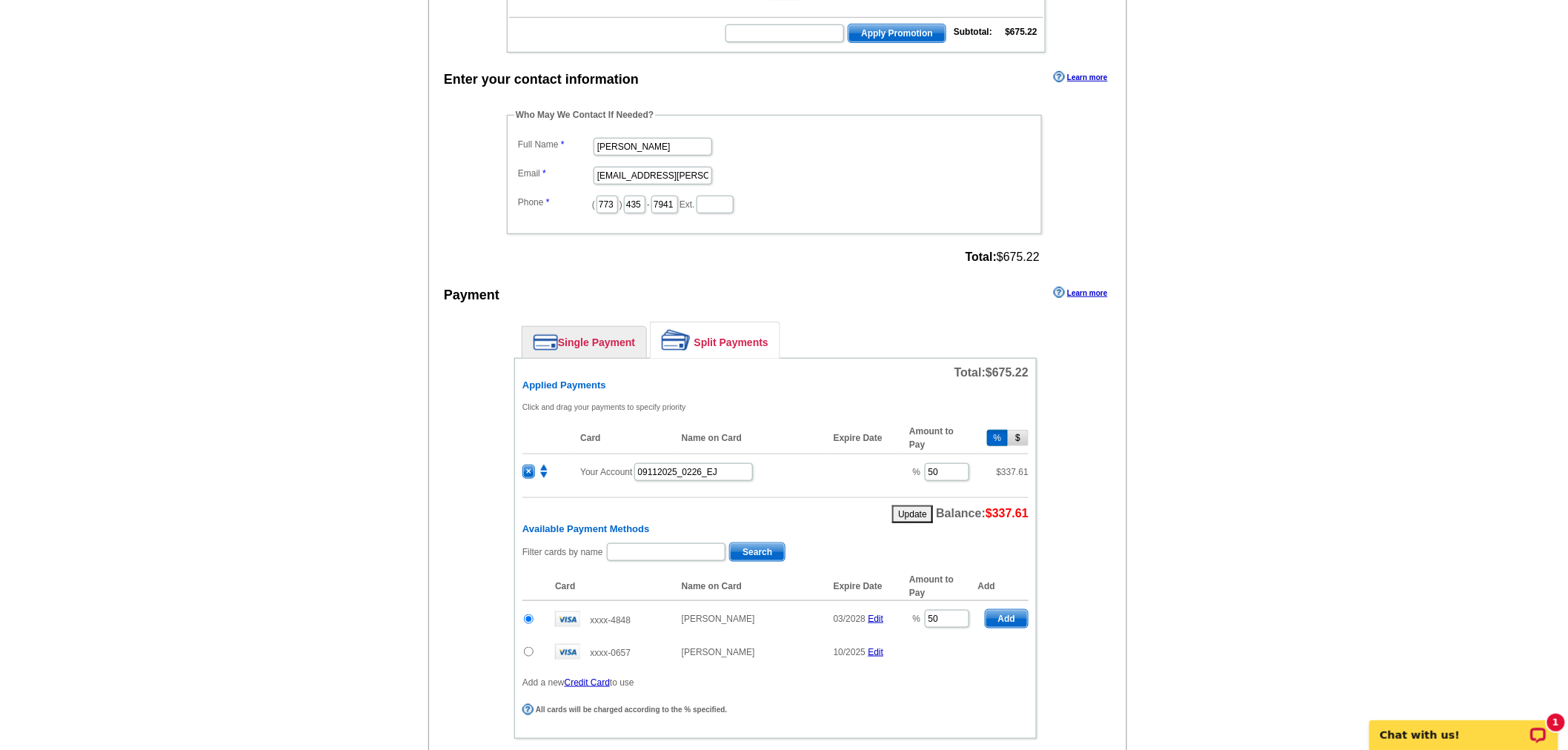
scroll to position [0, 0]
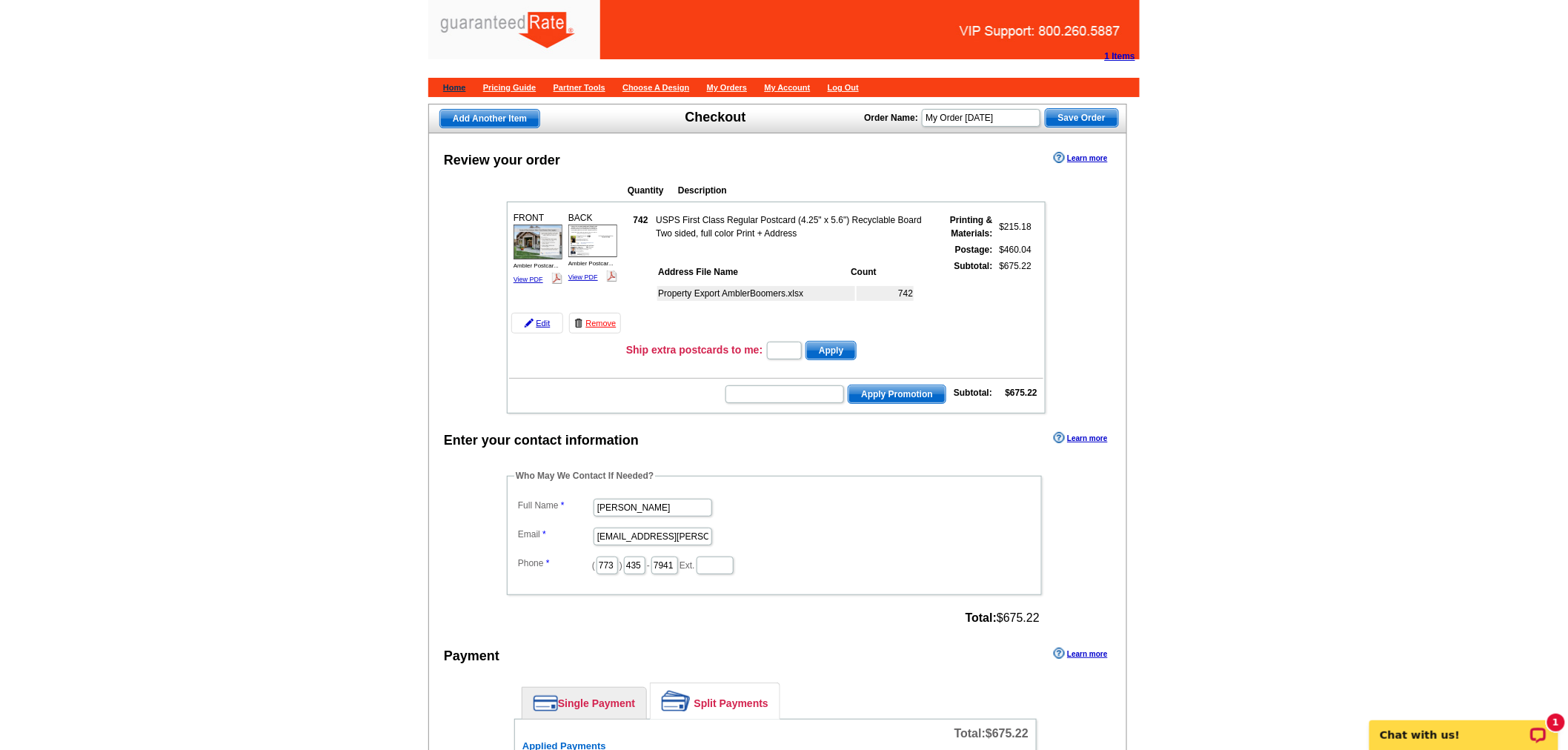
click at [458, 88] on link "Home" at bounding box center [454, 87] width 23 height 9
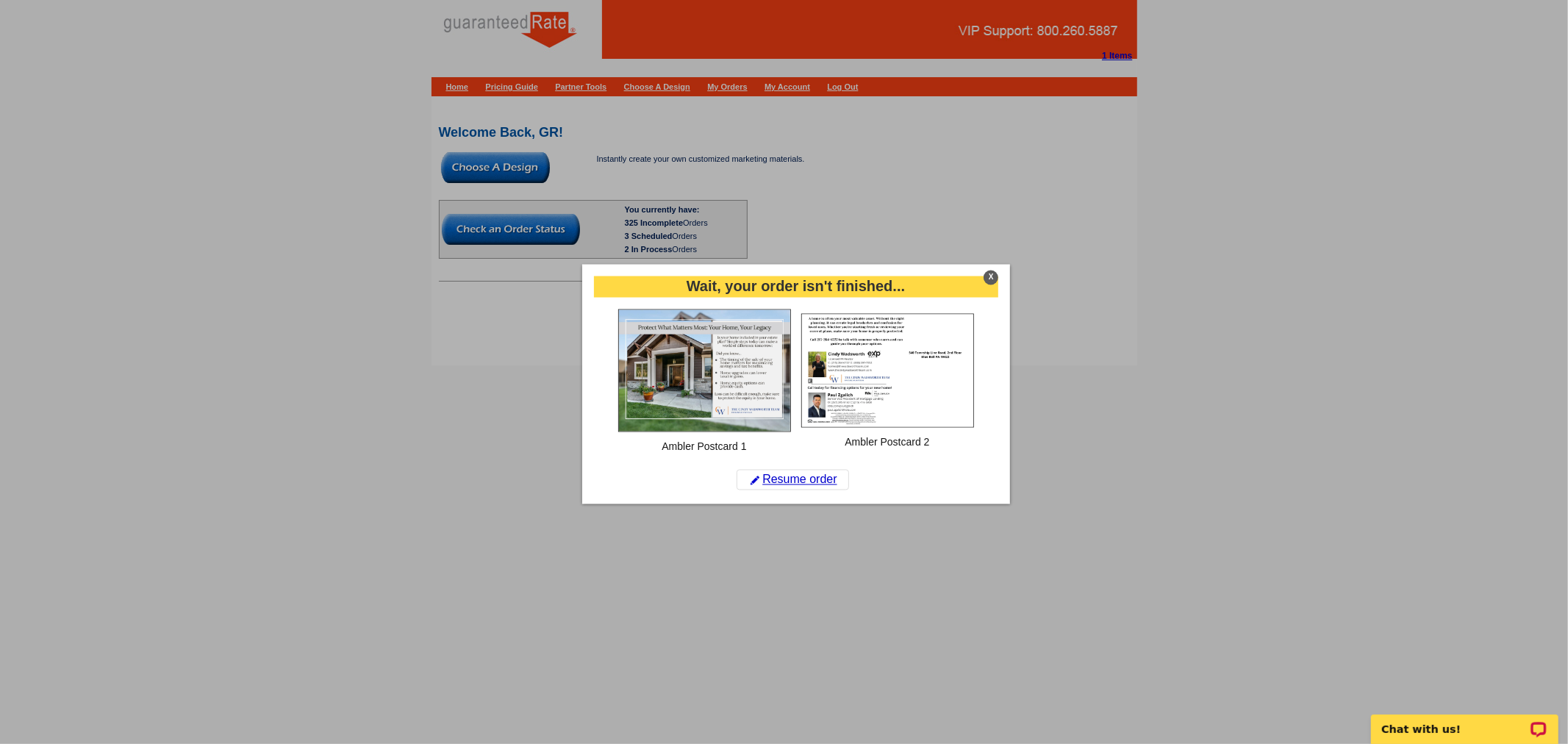
click at [998, 278] on div "X Wait, your order isn't finished... Ambler Postcard 1 Ambler Postcard 2 Resume…" at bounding box center [796, 385] width 428 height 239
click at [989, 275] on div "X" at bounding box center [990, 277] width 15 height 15
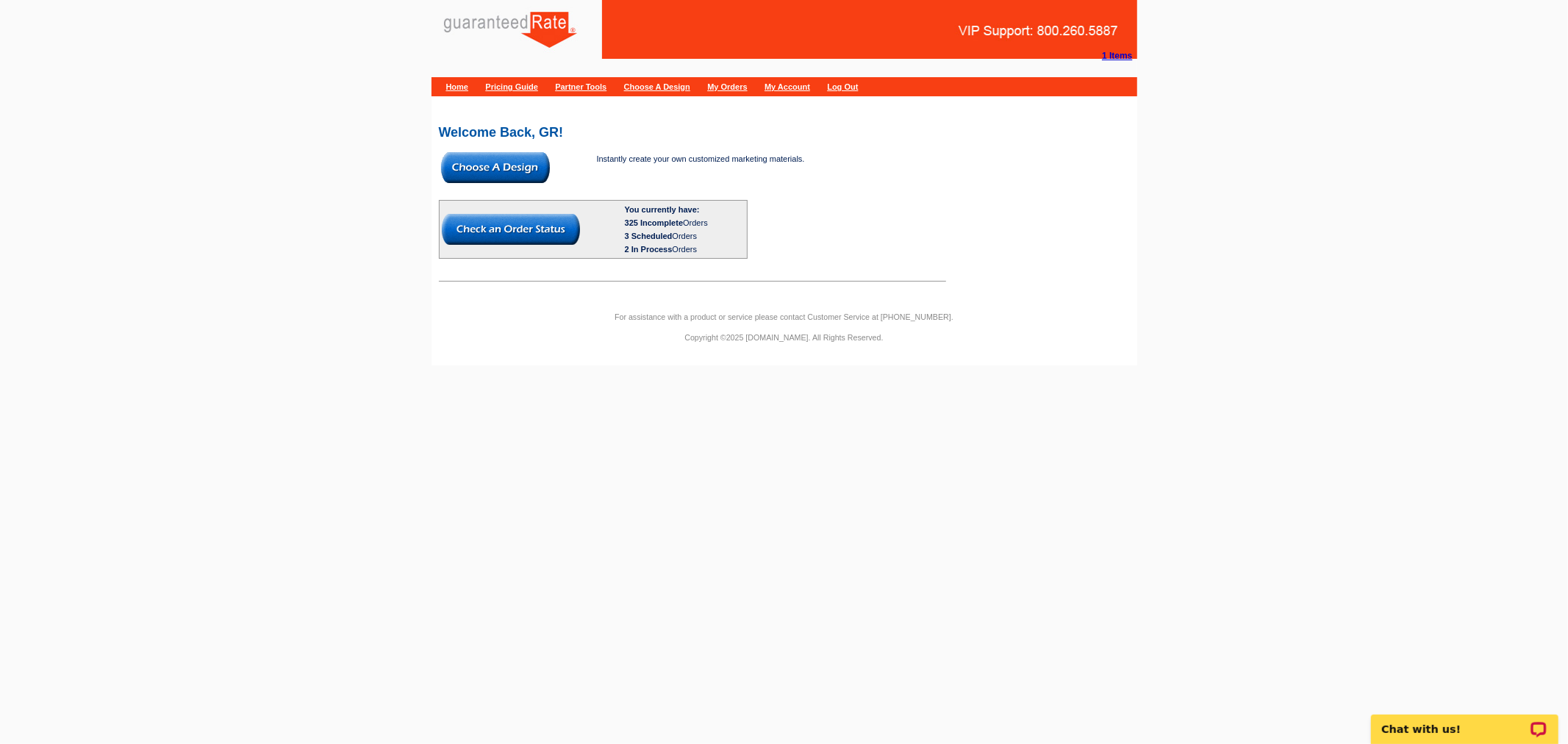
click at [530, 154] on img at bounding box center [496, 167] width 109 height 31
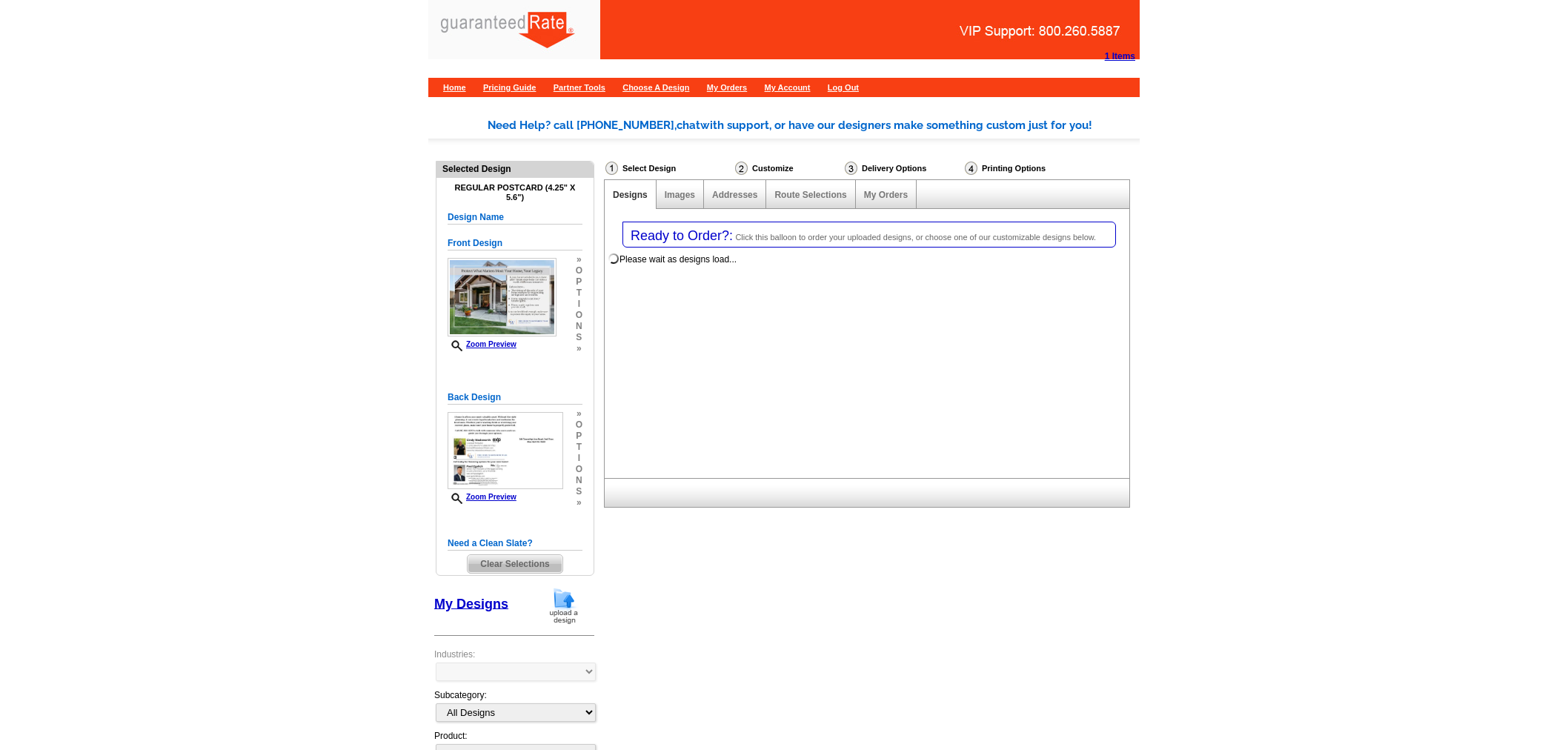
select select "1"
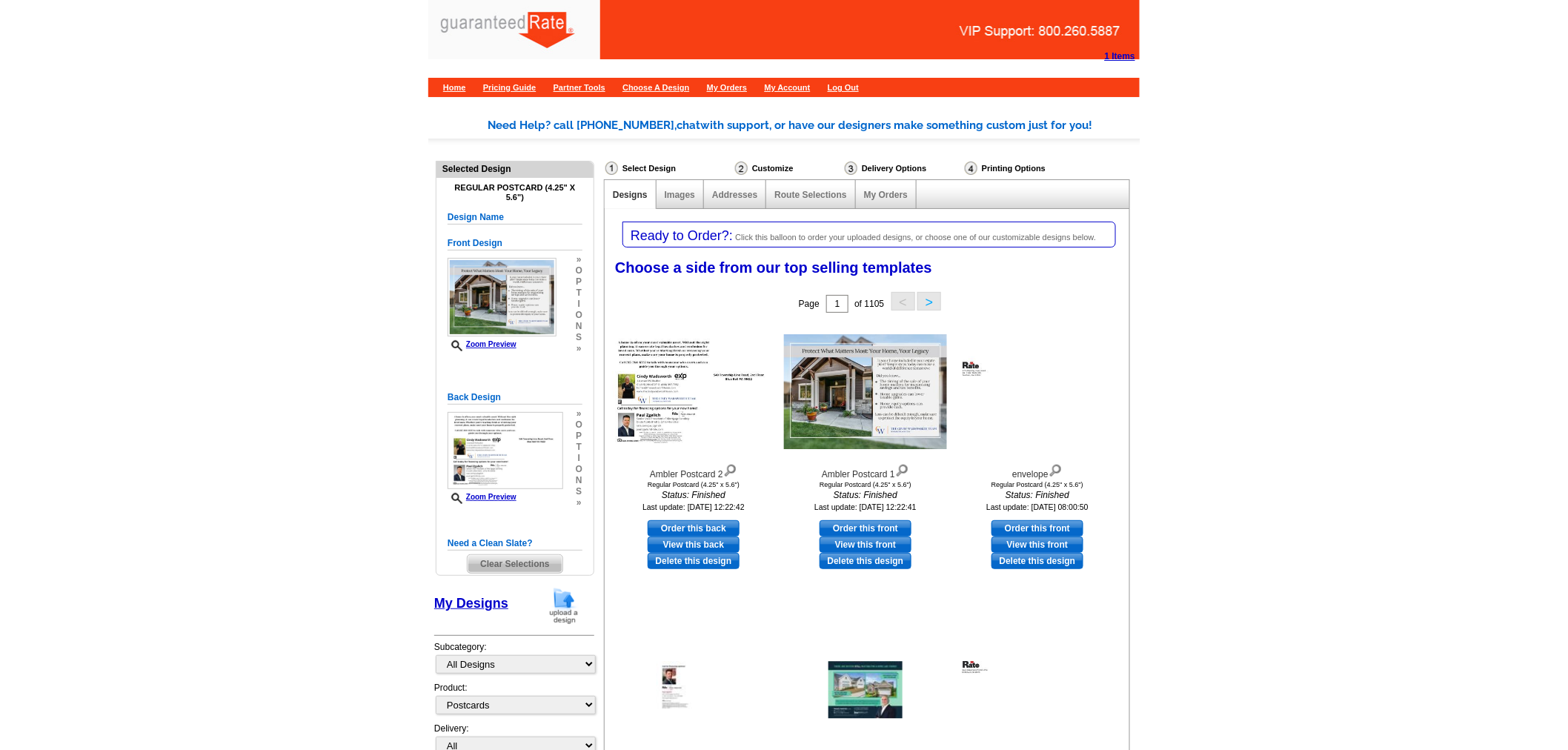
click at [558, 603] on img at bounding box center [563, 606] width 39 height 38
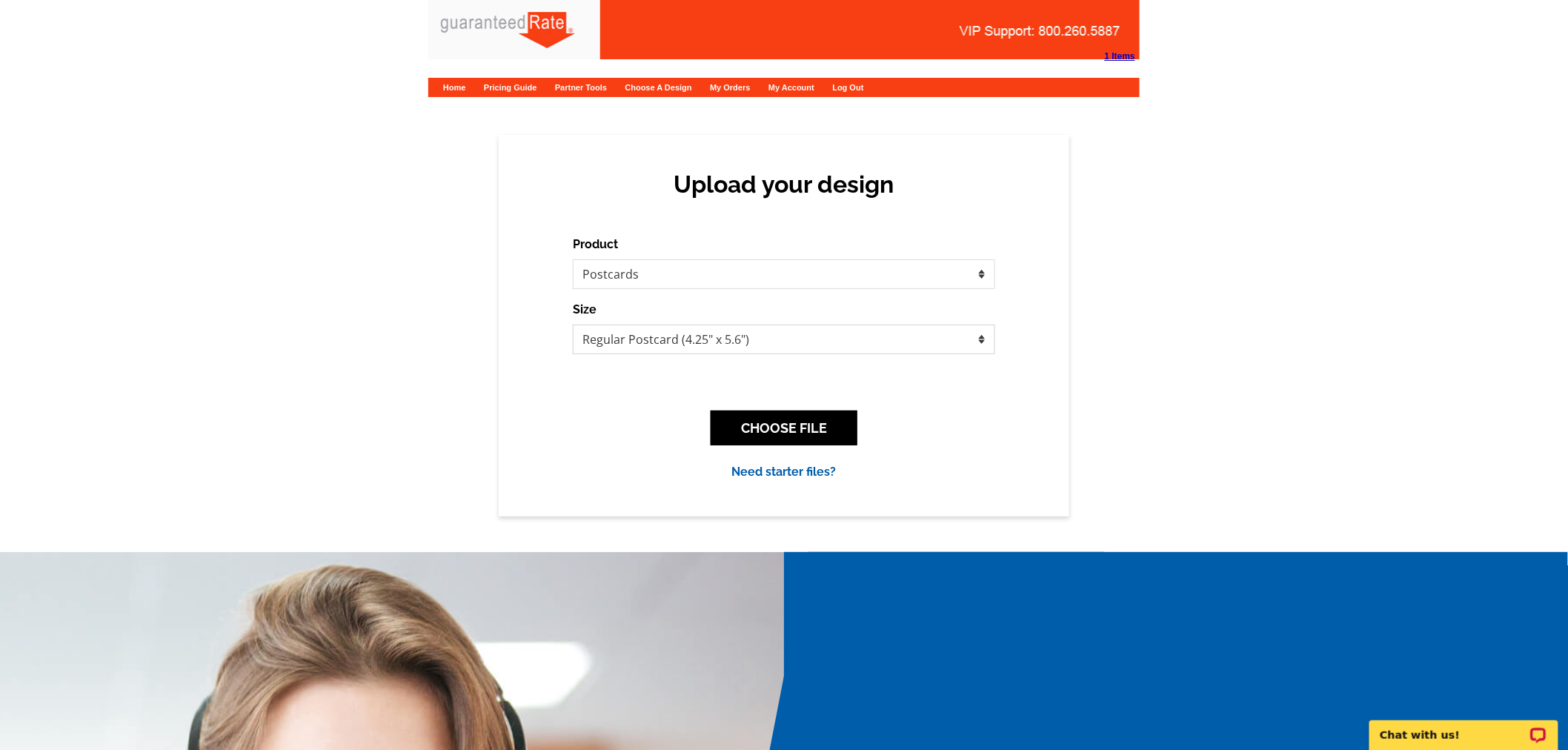
click at [780, 347] on select "Jumbo Postcard (5.5" x 8.5") Regular Postcard (4.25" x 5.6") Panoramic Postcard…" at bounding box center [784, 340] width 423 height 30
select select "2"
click at [572, 325] on select "Jumbo Postcard (5.5" x 8.5") Regular Postcard (4.25" x 5.6") Panoramic Postcard…" at bounding box center [784, 340] width 423 height 30
click at [772, 433] on button "CHOOSE FILE" at bounding box center [784, 428] width 147 height 35
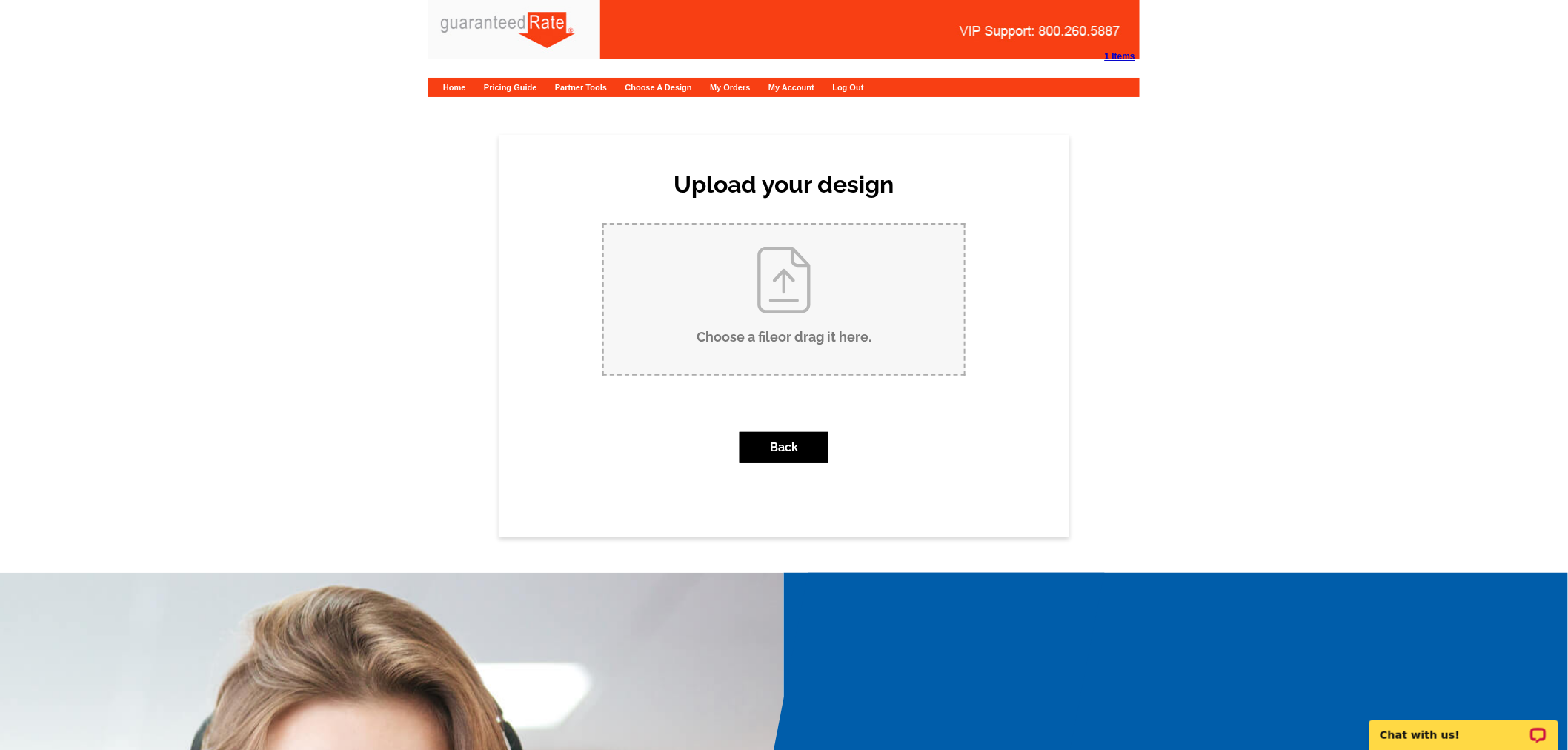
click at [771, 337] on input "Choose a file or drag it here ." at bounding box center [784, 299] width 360 height 150
type input "C:\fakepath\56 Hilltop Post Card-[PERSON_NAME] and [PERSON_NAME].pdf"
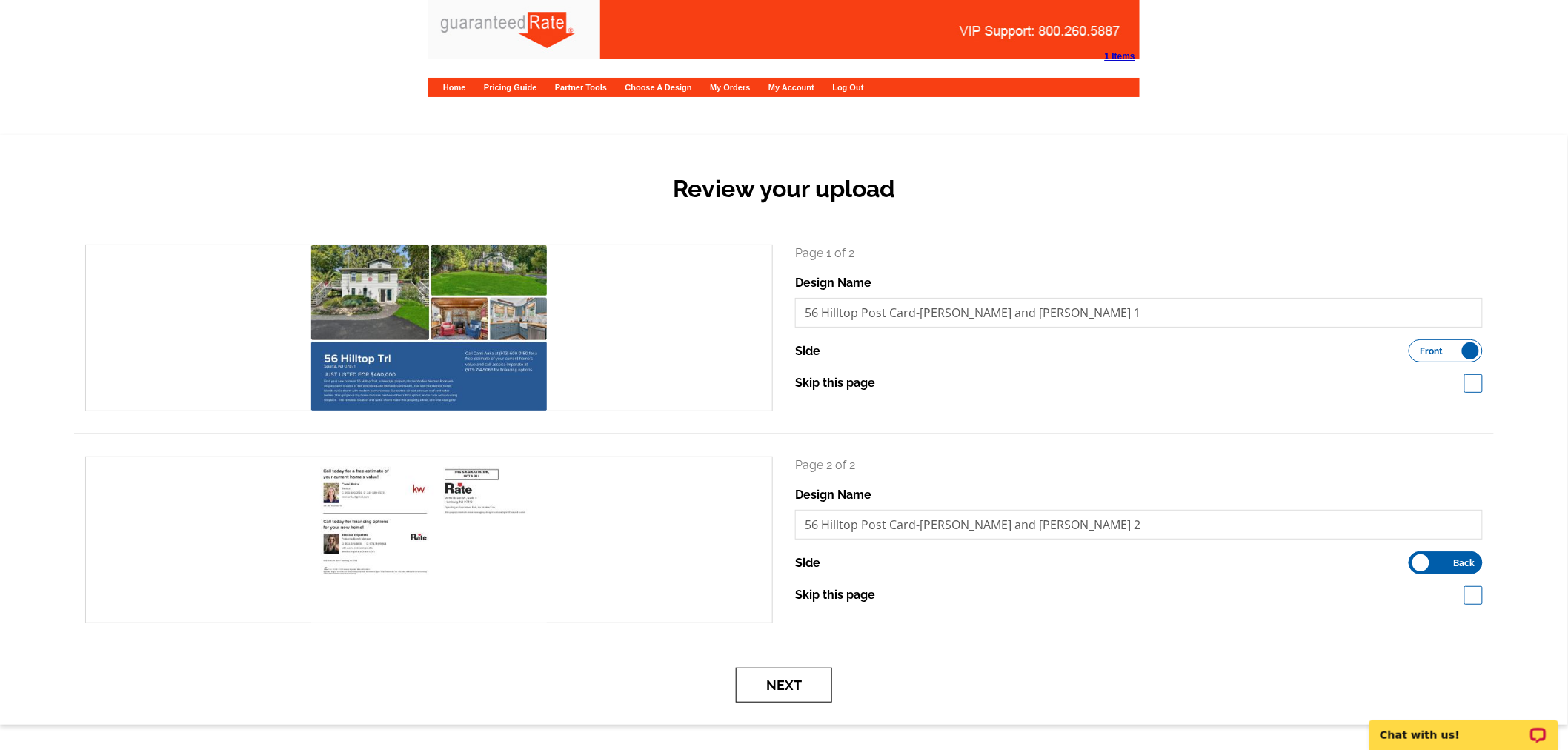
click at [788, 701] on button "Next" at bounding box center [784, 685] width 97 height 35
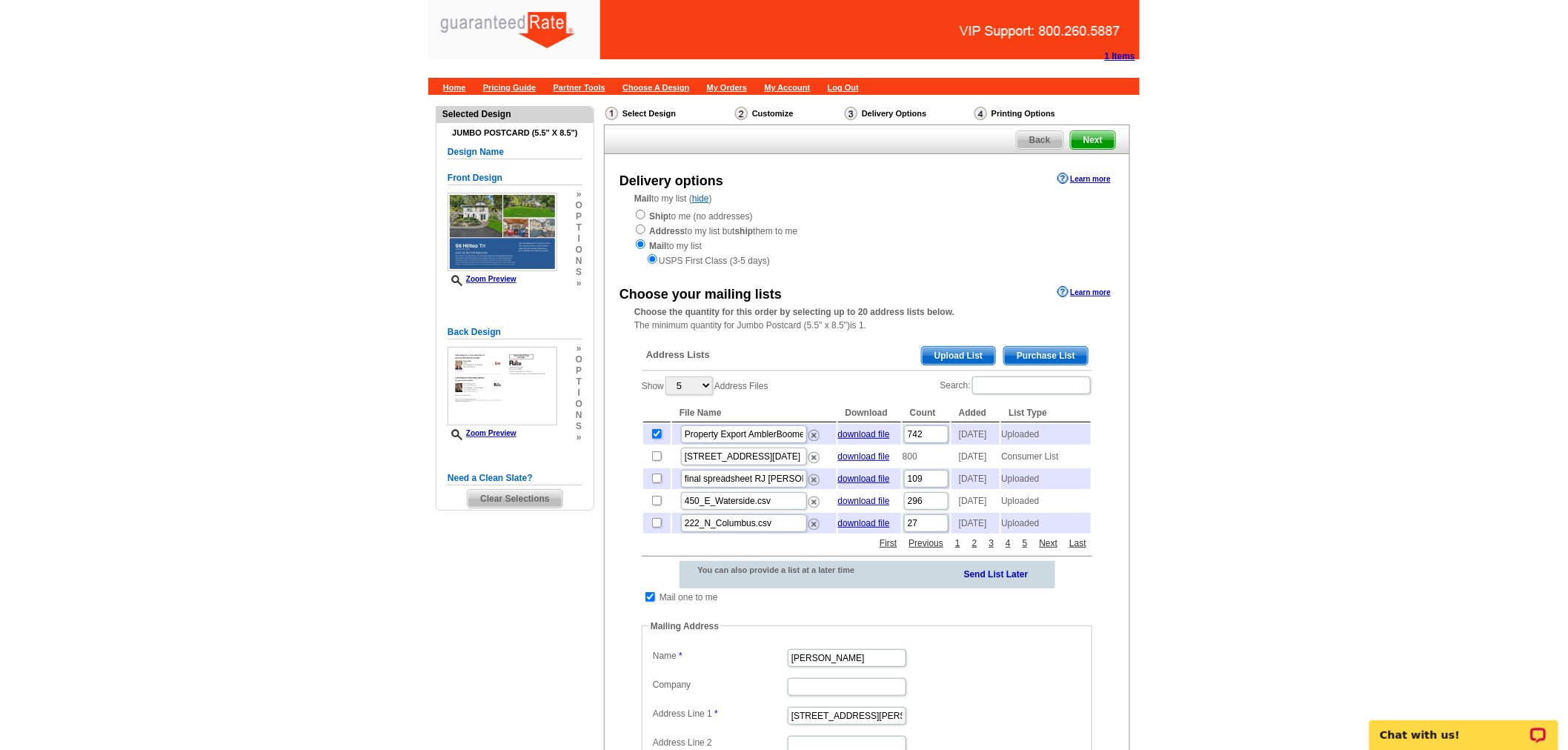
click at [656, 434] on input "checkbox" at bounding box center [657, 434] width 10 height 10
checkbox input "false"
click at [1073, 347] on span "Purchase List" at bounding box center [1046, 356] width 84 height 18
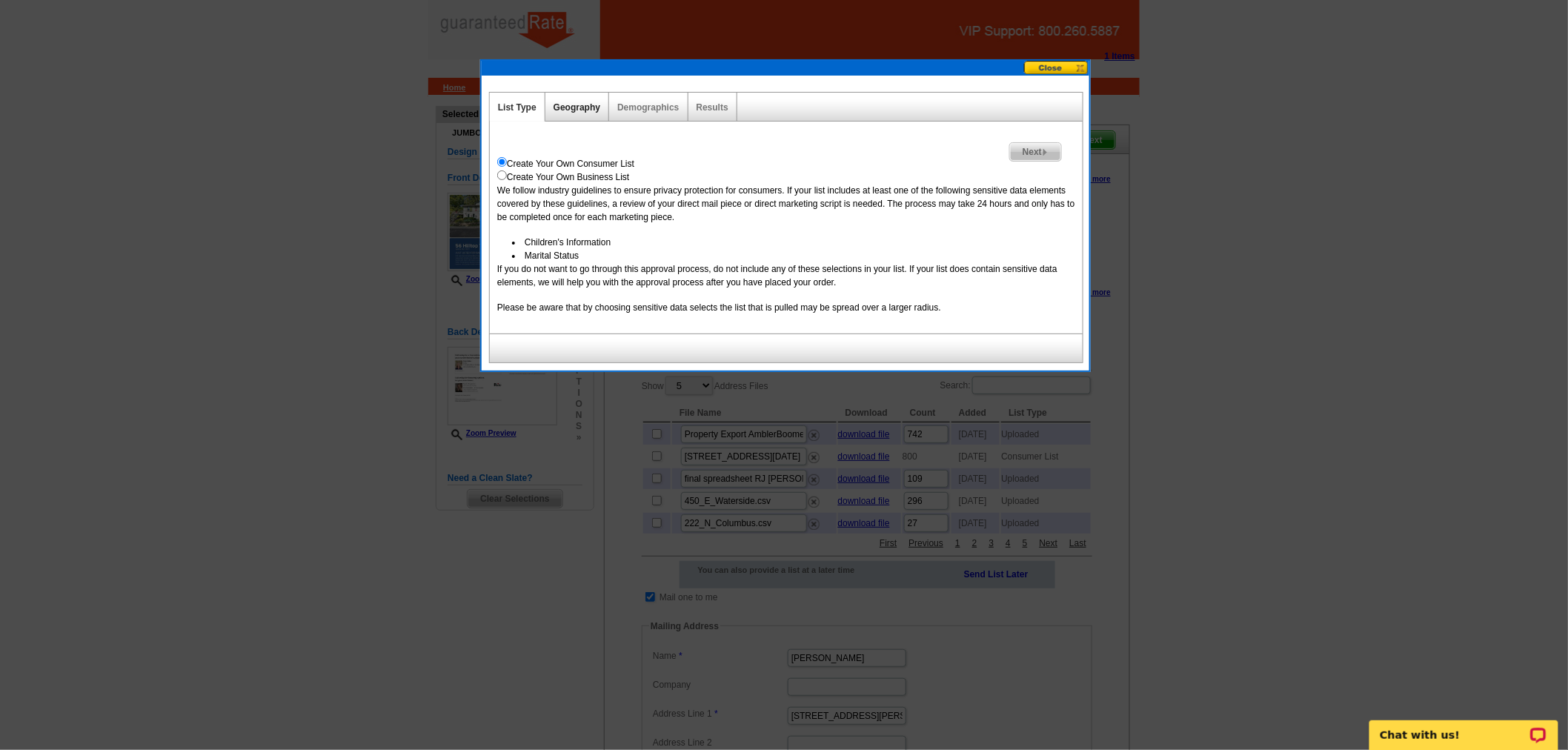
click at [573, 111] on link "Geography" at bounding box center [576, 108] width 47 height 10
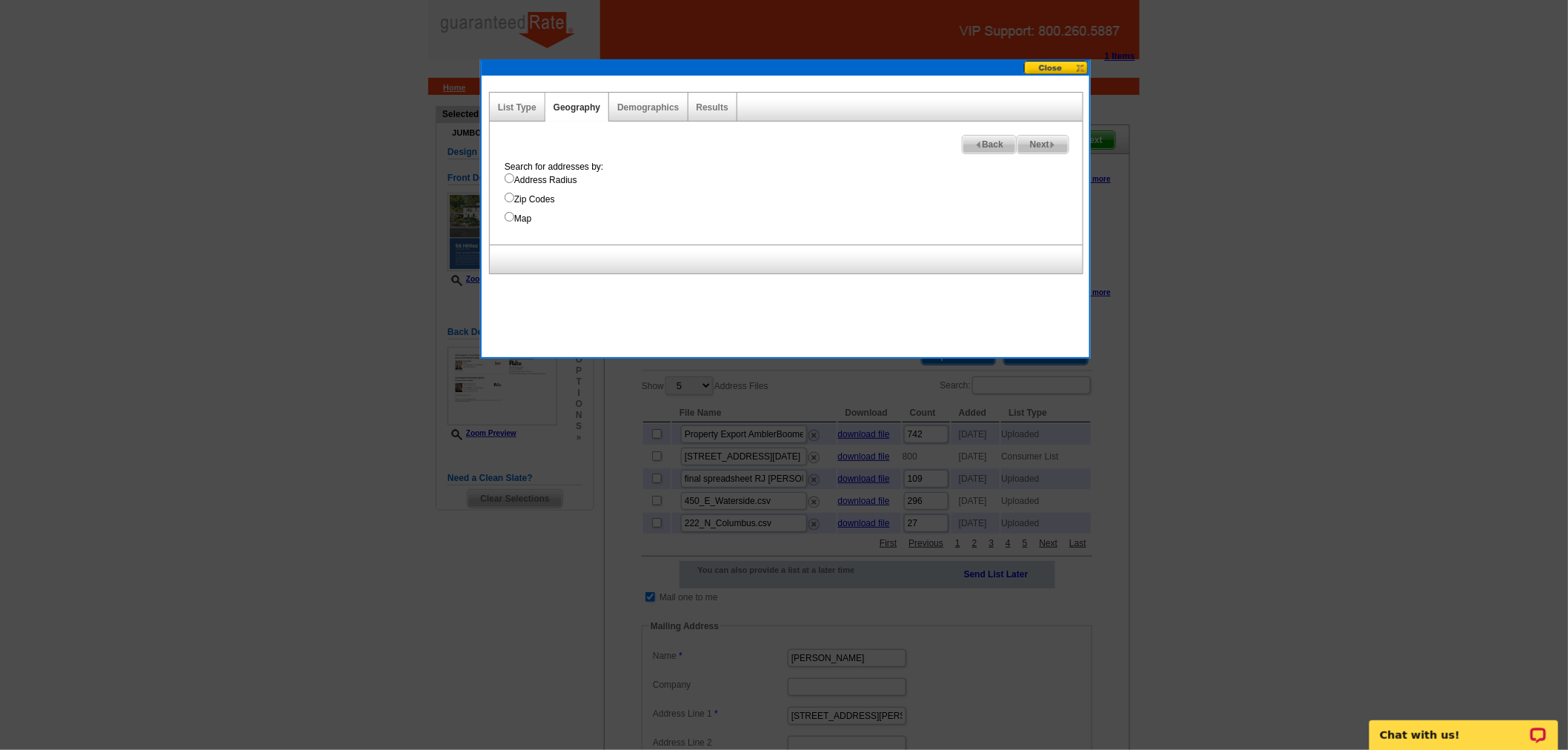
click at [535, 176] on label "Address Radius" at bounding box center [793, 180] width 578 height 13
click at [514, 176] on input "Address Radius" at bounding box center [509, 179] width 10 height 10
radio input "true"
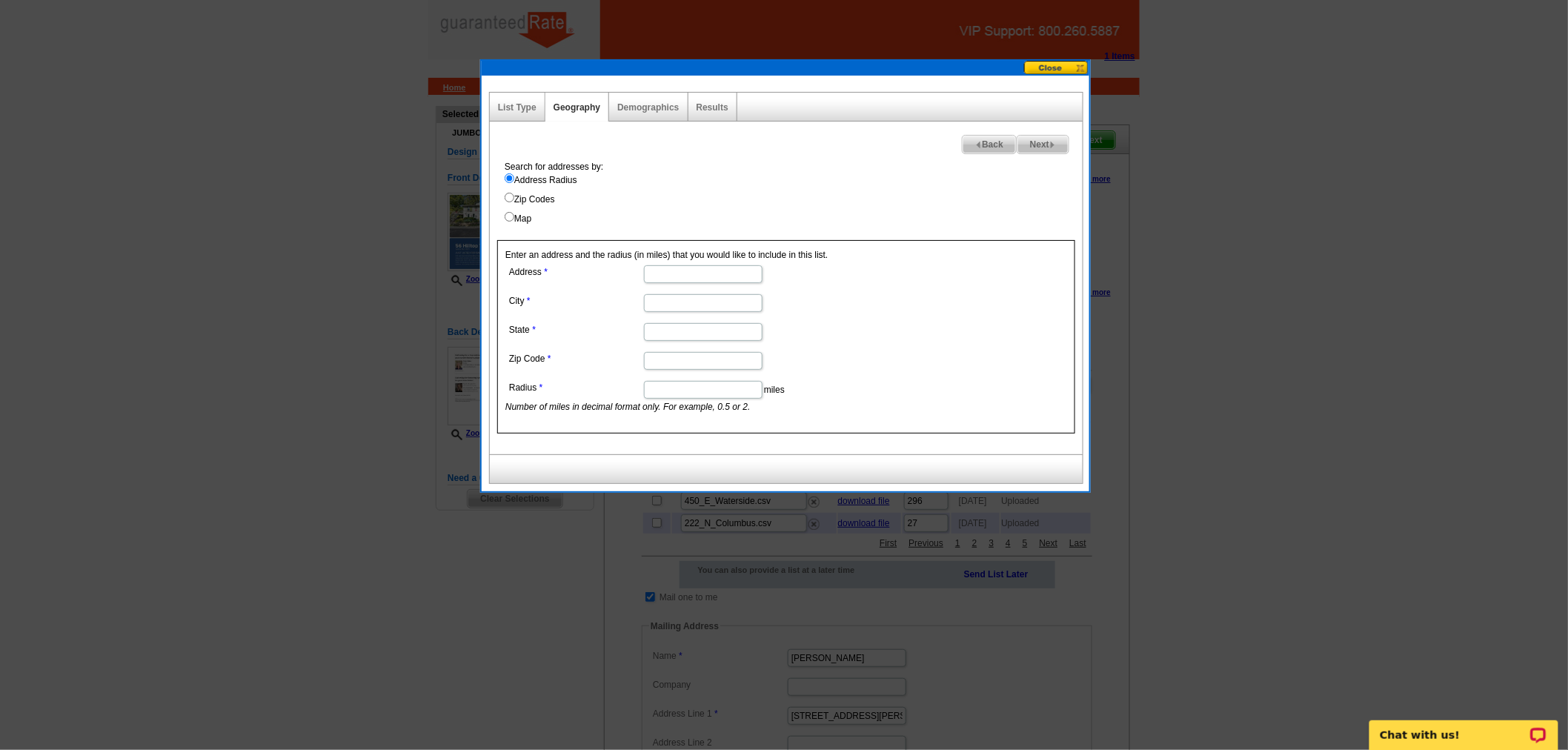
click at [739, 278] on input "Address" at bounding box center [703, 274] width 119 height 18
type input "[STREET_ADDRESS]"
click at [720, 297] on input "City" at bounding box center [703, 303] width 119 height 18
type input "Sparta"
click at [716, 329] on input "State" at bounding box center [703, 332] width 119 height 18
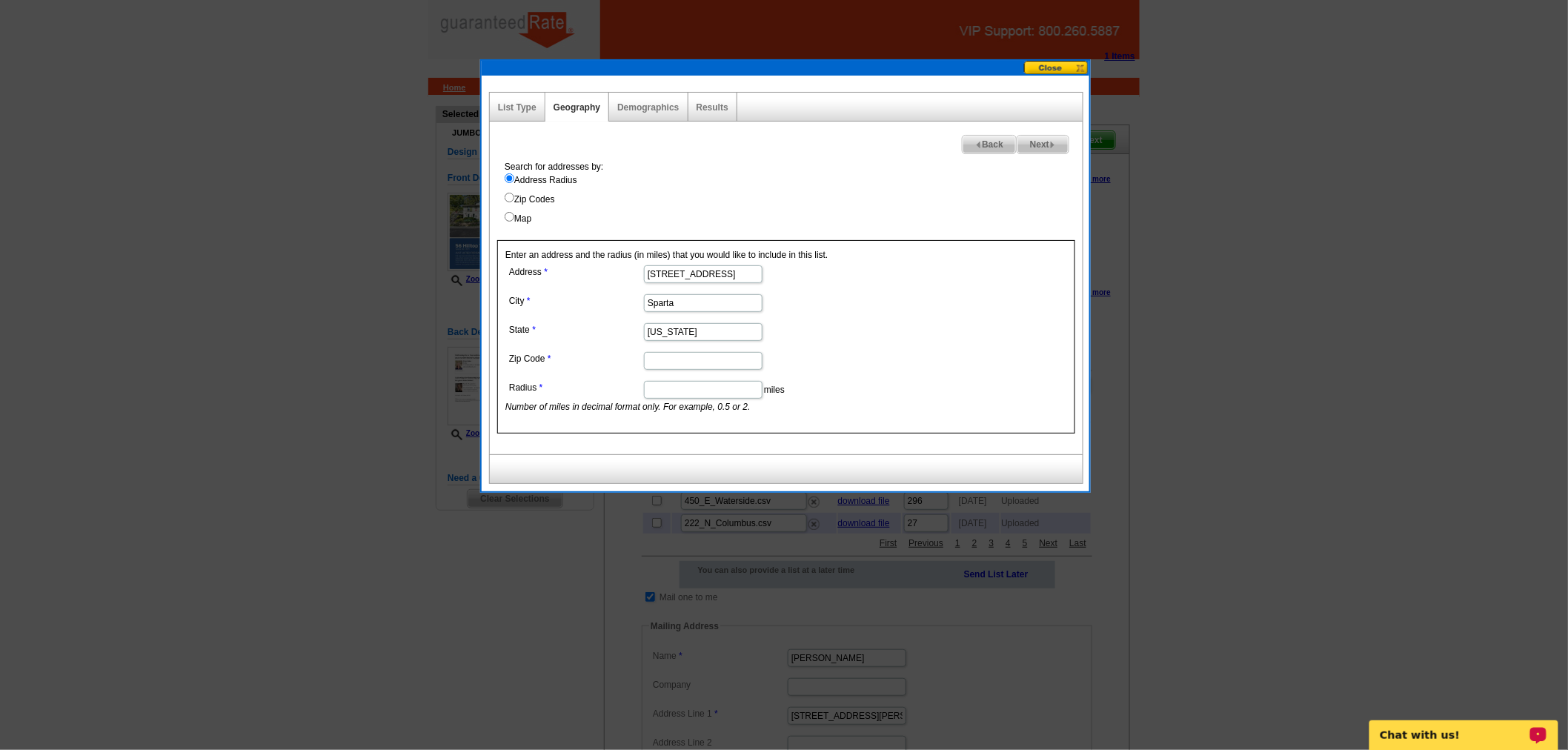
type input "[US_STATE]"
click at [687, 360] on input "Zip Code" at bounding box center [703, 361] width 119 height 18
paste input "07871"
type input "07871"
click at [663, 391] on input "Radius" at bounding box center [703, 390] width 119 height 18
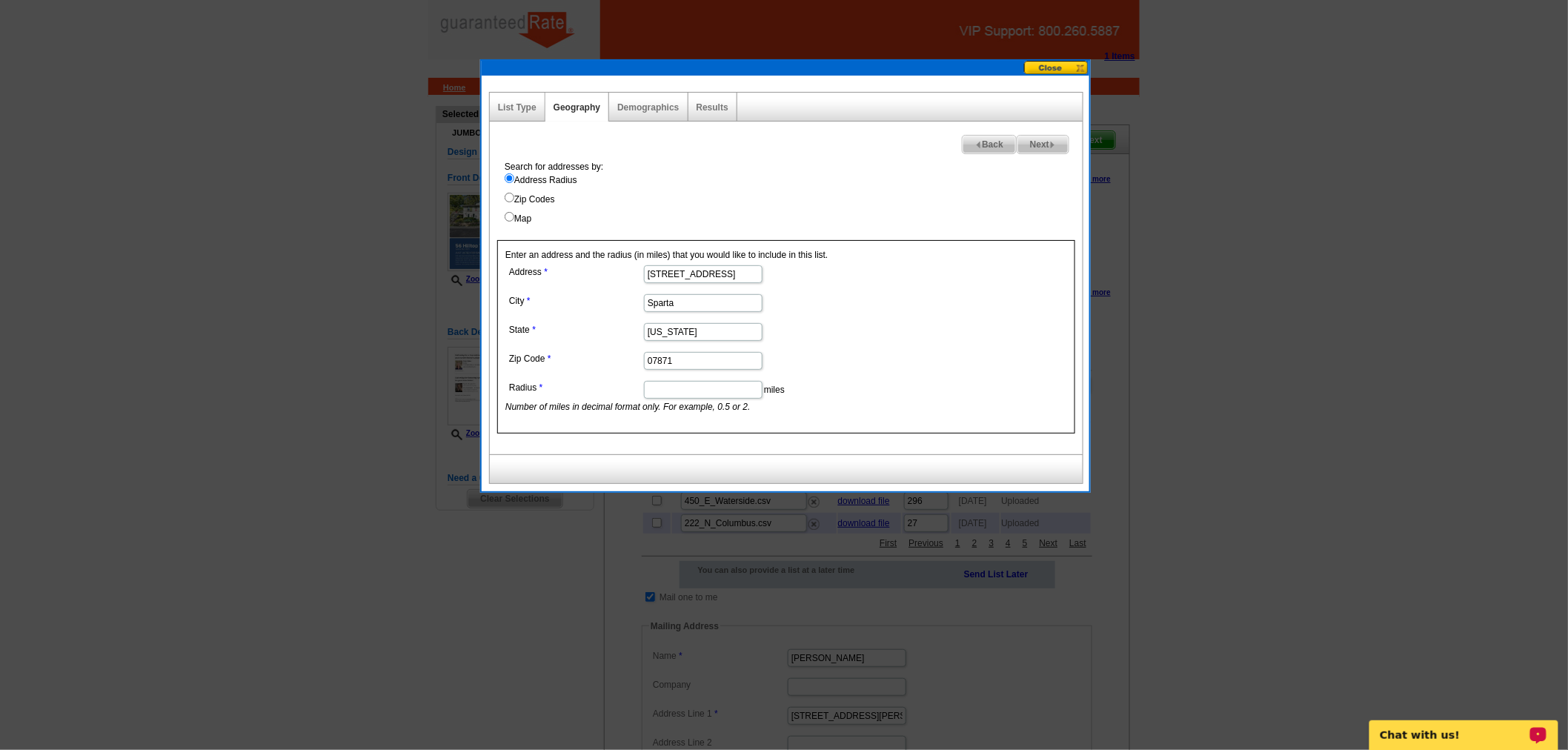
type input "/"
type input ".5"
click at [1039, 143] on span "Next" at bounding box center [1042, 145] width 51 height 18
select select
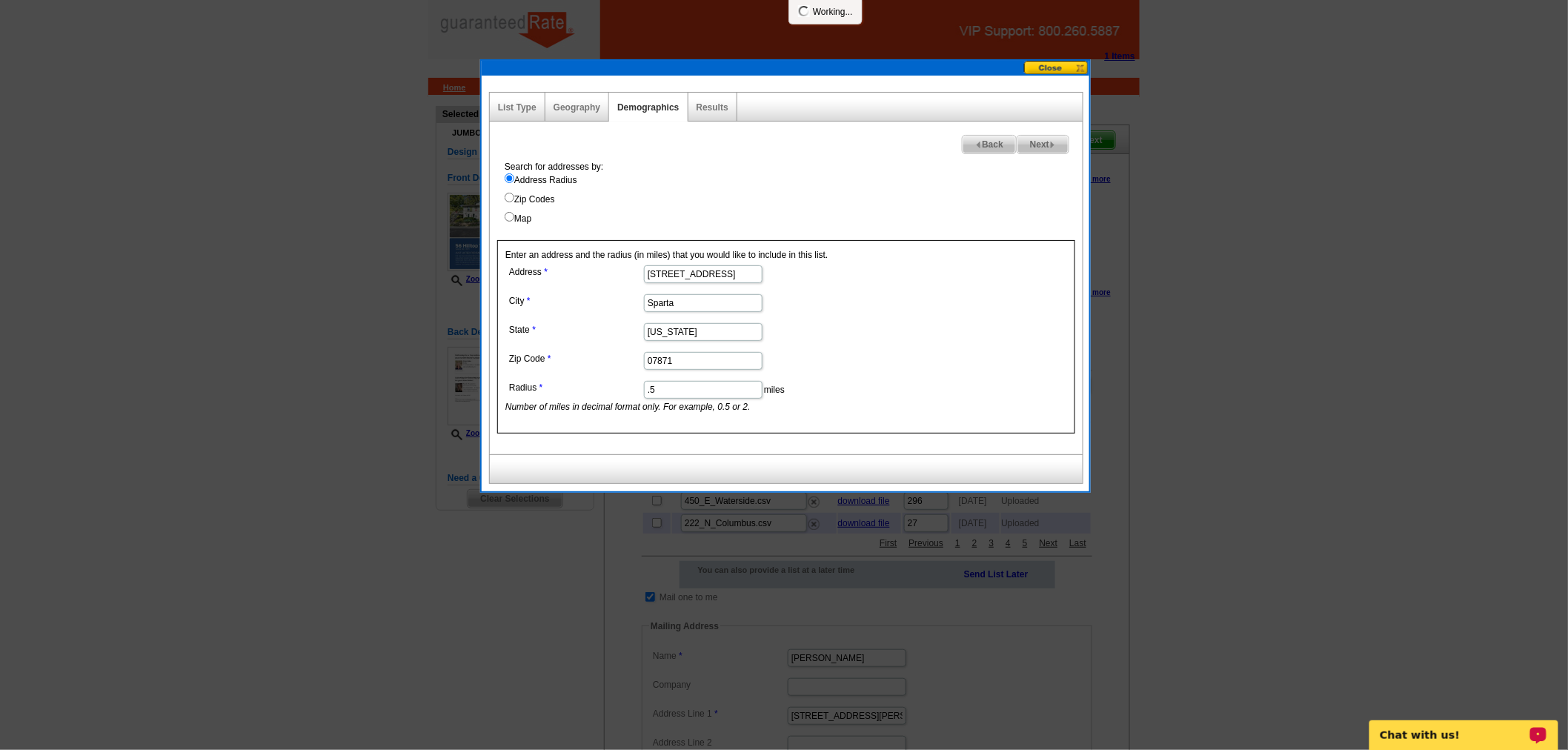
select select
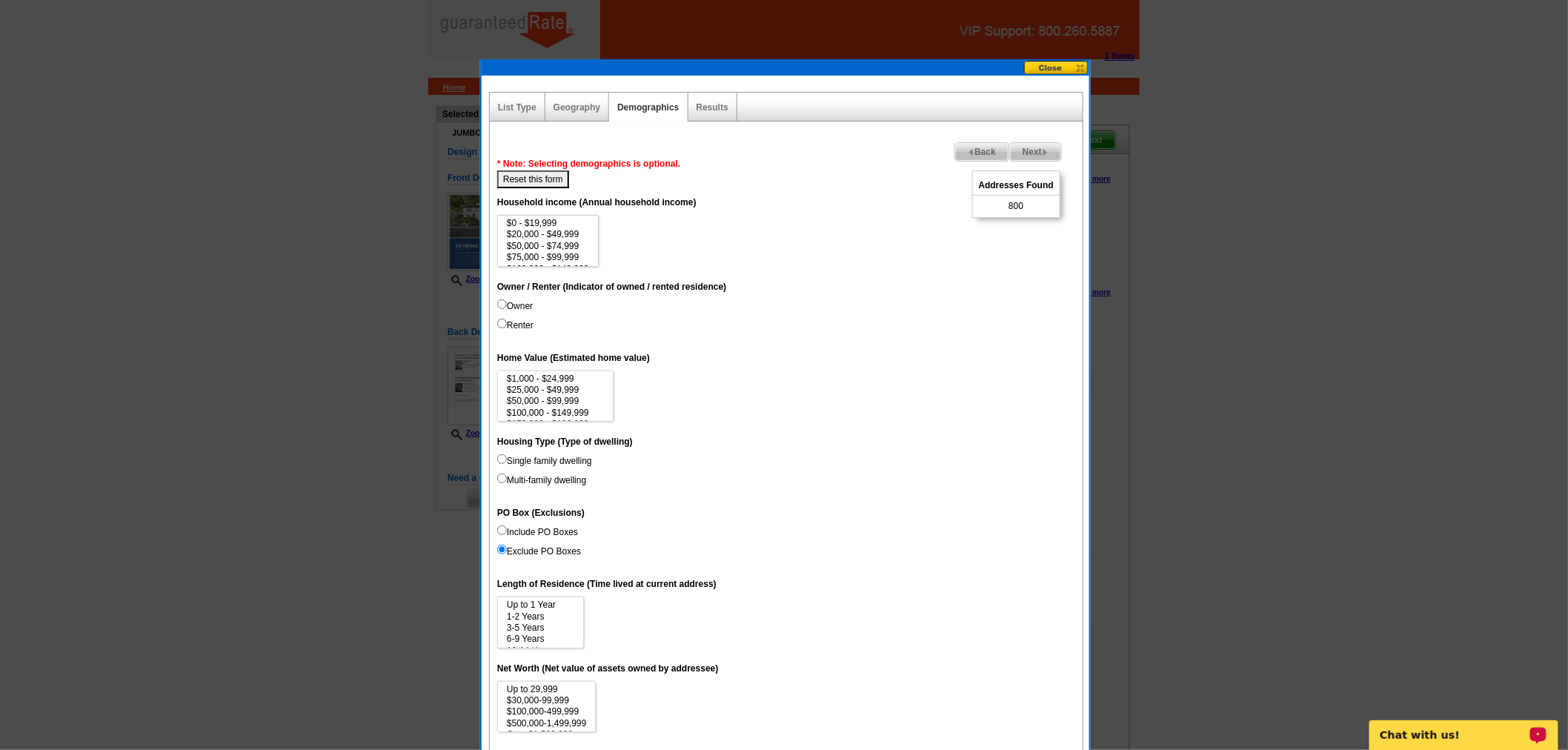
click at [995, 152] on span "Back" at bounding box center [982, 152] width 54 height 18
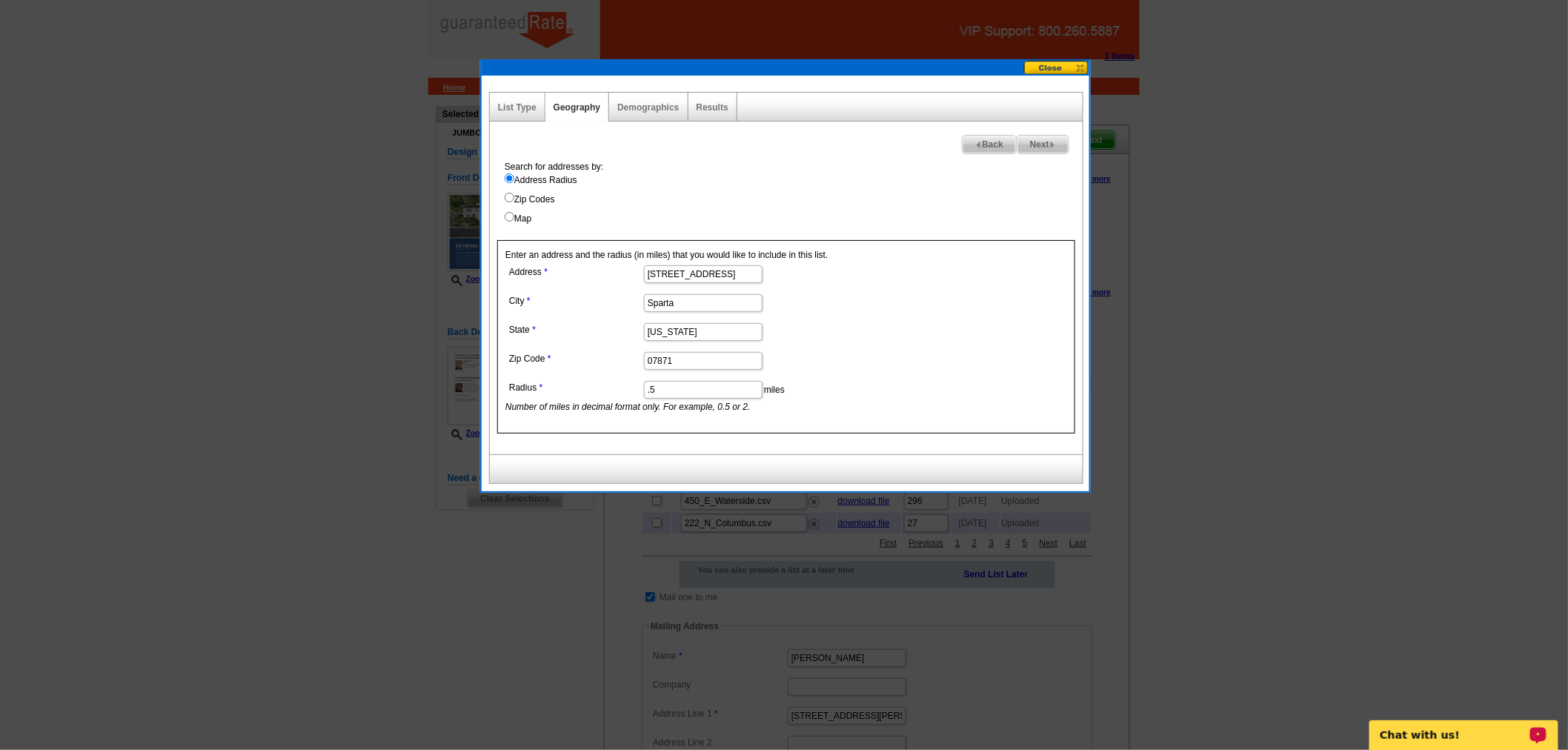
click at [699, 396] on input ".5" at bounding box center [703, 390] width 119 height 18
type input "."
type input "1"
click at [1034, 151] on span "Next" at bounding box center [1042, 145] width 51 height 18
select select
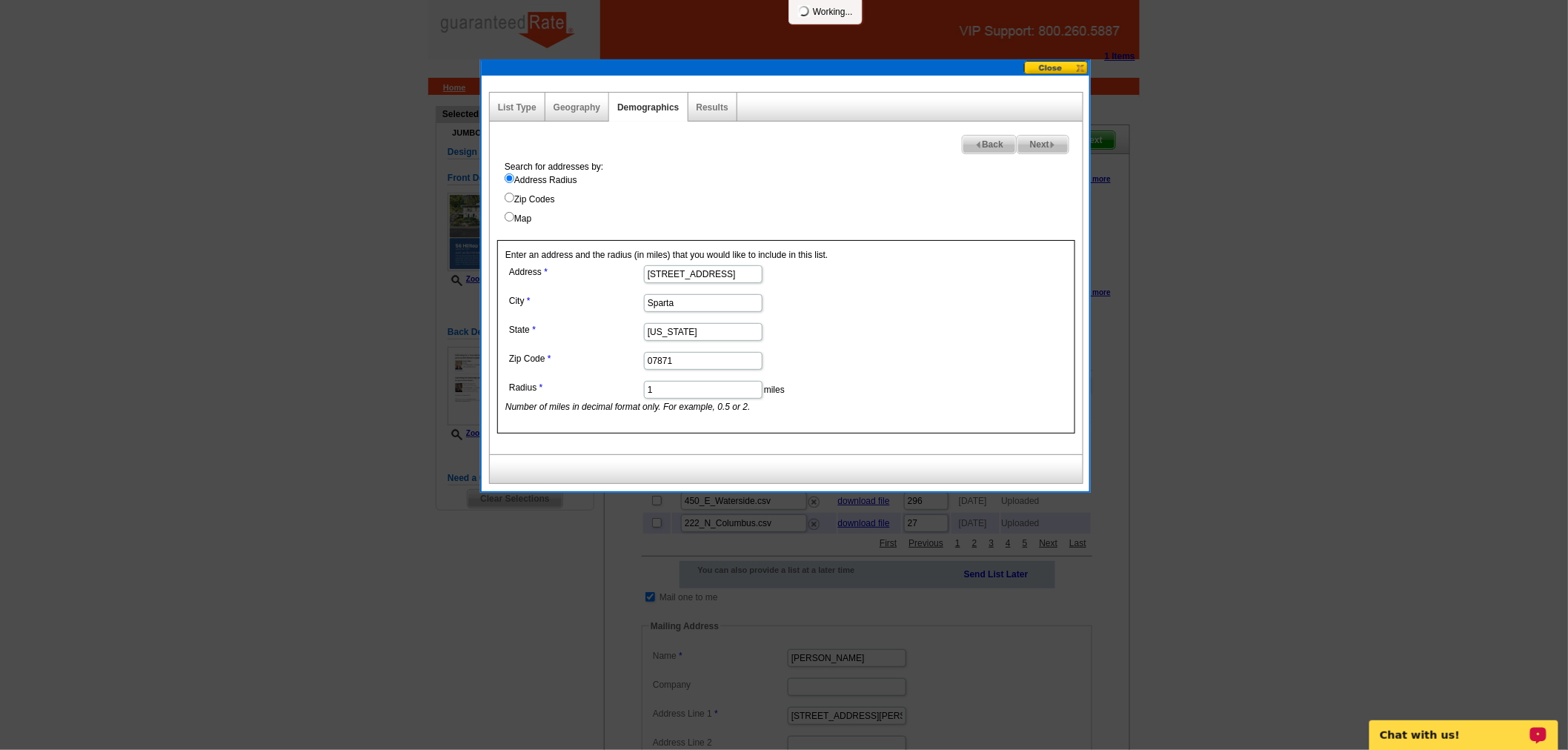
select select
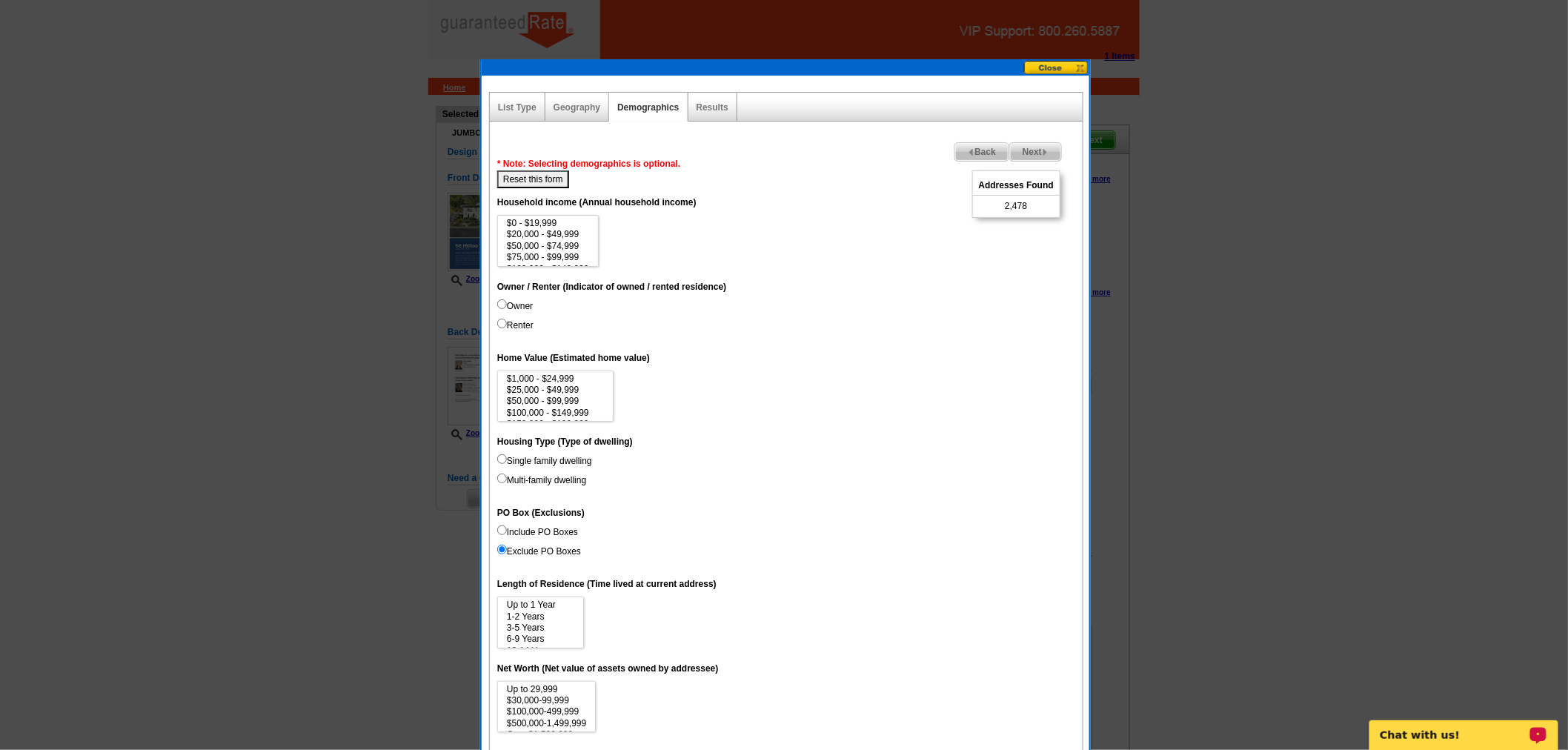
click at [1079, 57] on div at bounding box center [784, 375] width 1568 height 750
click at [1058, 63] on button at bounding box center [1056, 68] width 65 height 14
